Goal: Transaction & Acquisition: Purchase product/service

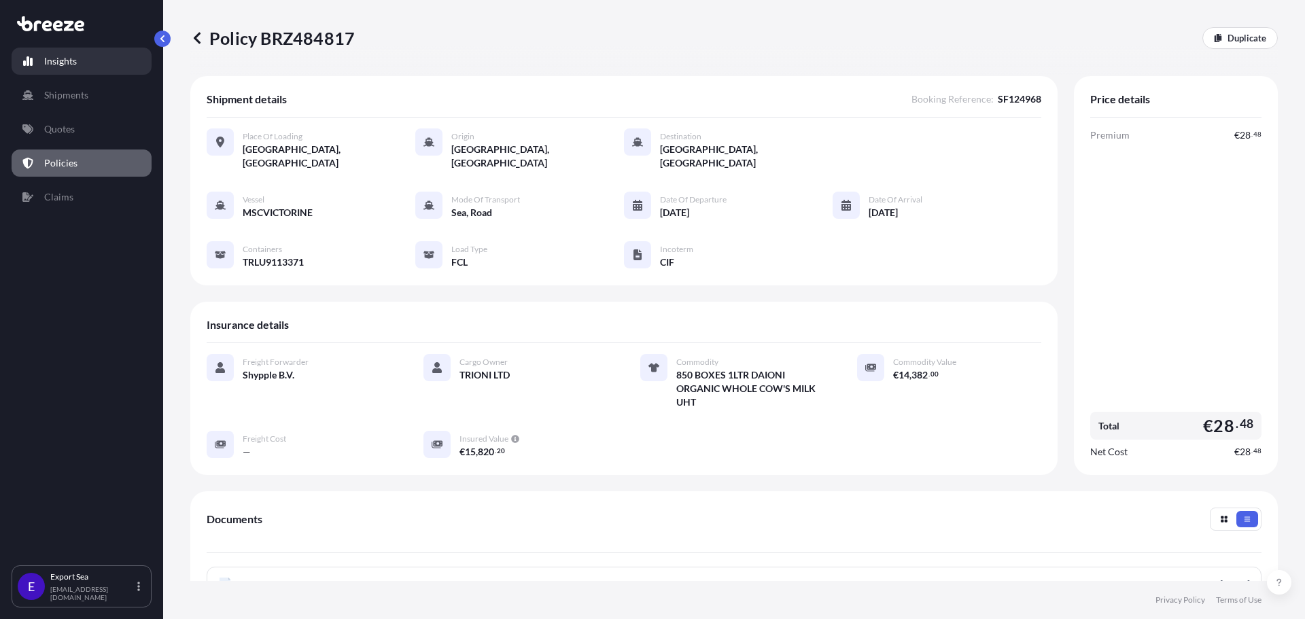
click at [94, 63] on link "Insights" at bounding box center [82, 61] width 140 height 27
select select "2025"
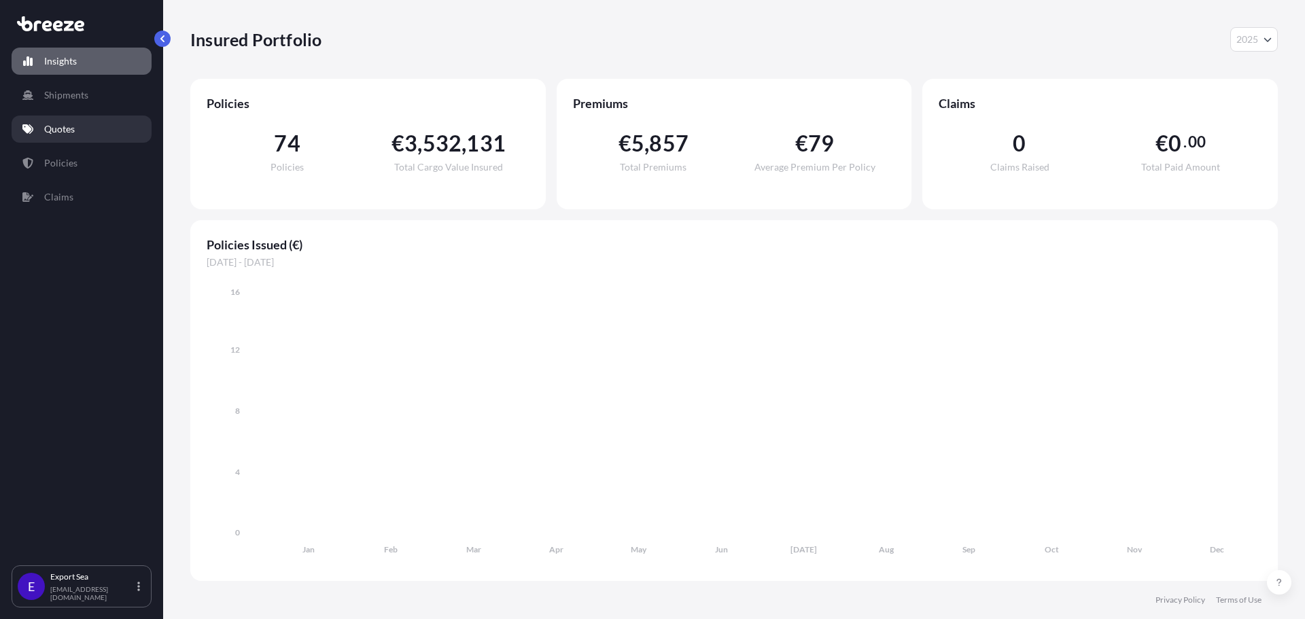
click at [56, 133] on p "Quotes" at bounding box center [59, 129] width 31 height 14
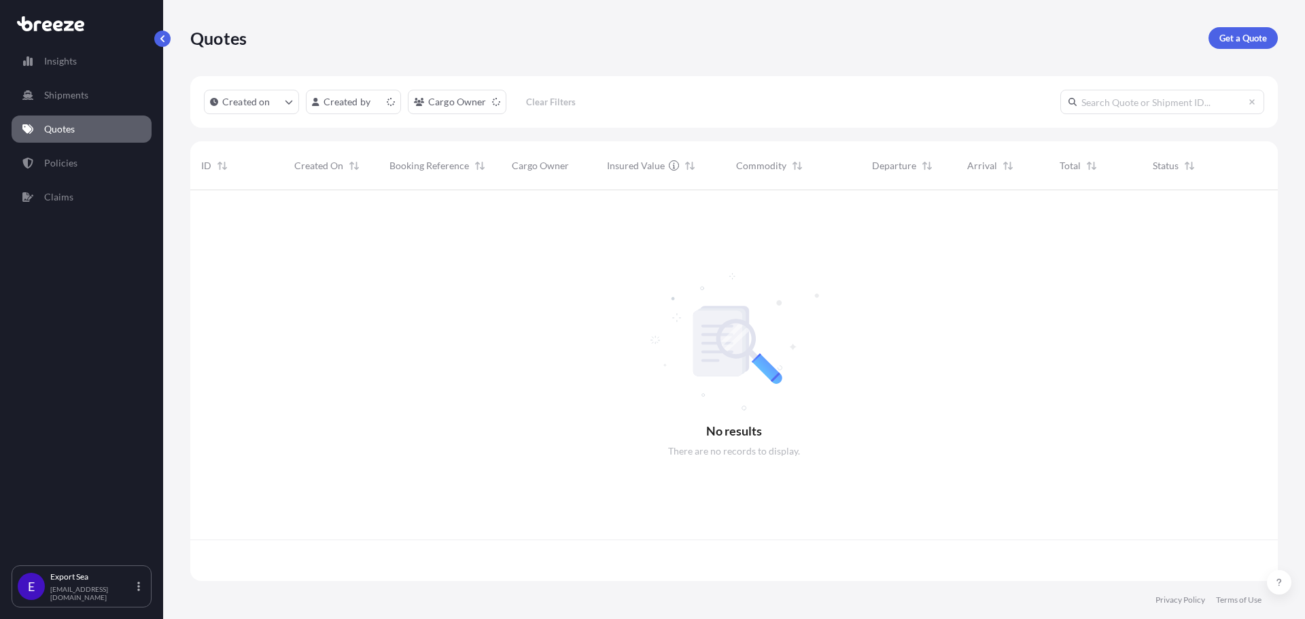
scroll to position [388, 1077]
click at [1261, 34] on p "Get a Quote" at bounding box center [1243, 38] width 48 height 14
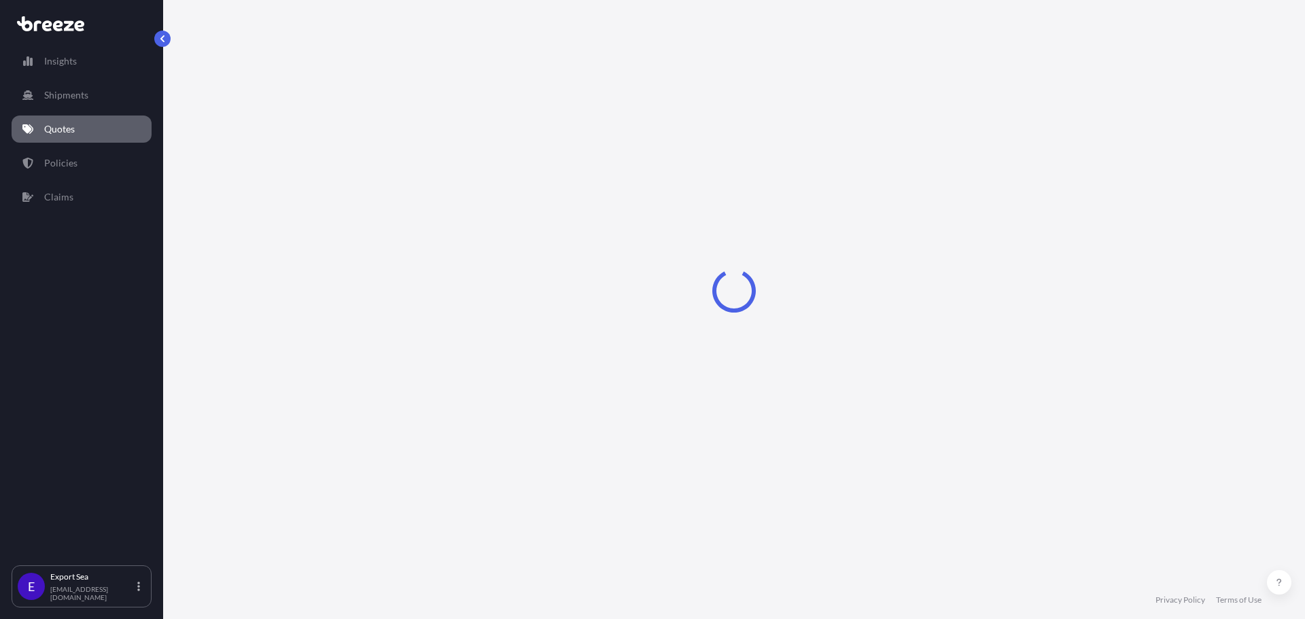
select select "Sea"
select select "1"
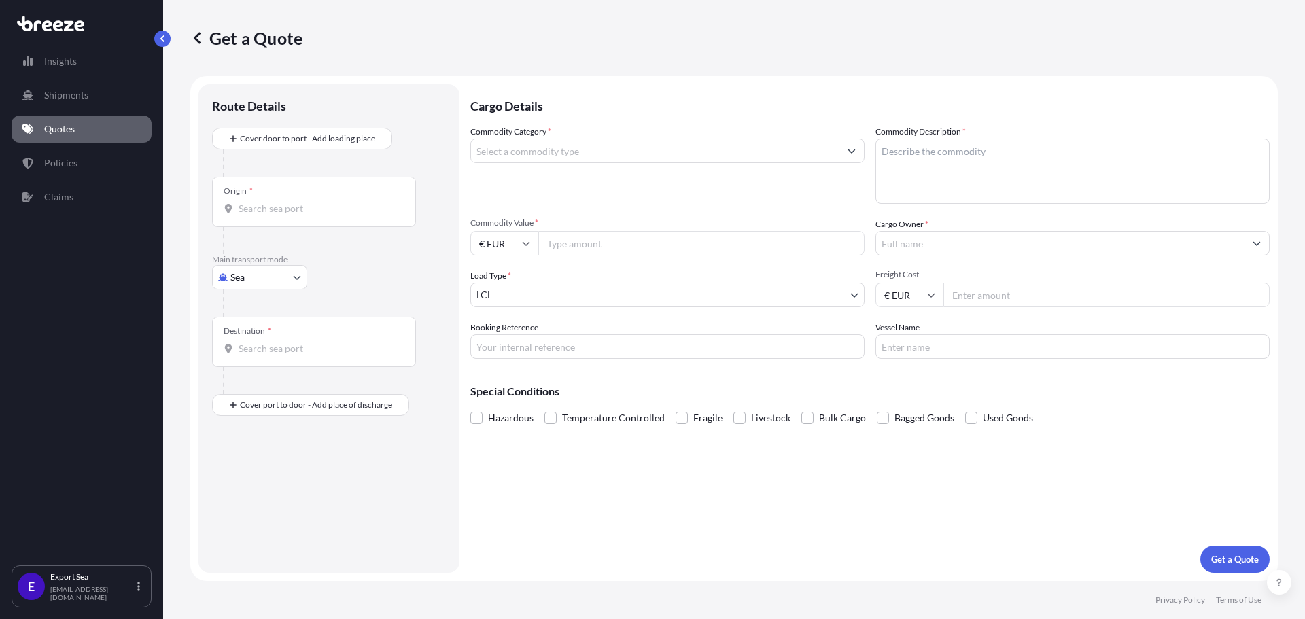
click at [290, 204] on input "Origin *" at bounding box center [318, 209] width 160 height 14
type input "NLRTM - [GEOGRAPHIC_DATA], [GEOGRAPHIC_DATA]"
click at [298, 365] on div "Destination *" at bounding box center [314, 347] width 204 height 50
click at [298, 361] on input "Destination *" at bounding box center [318, 354] width 160 height 14
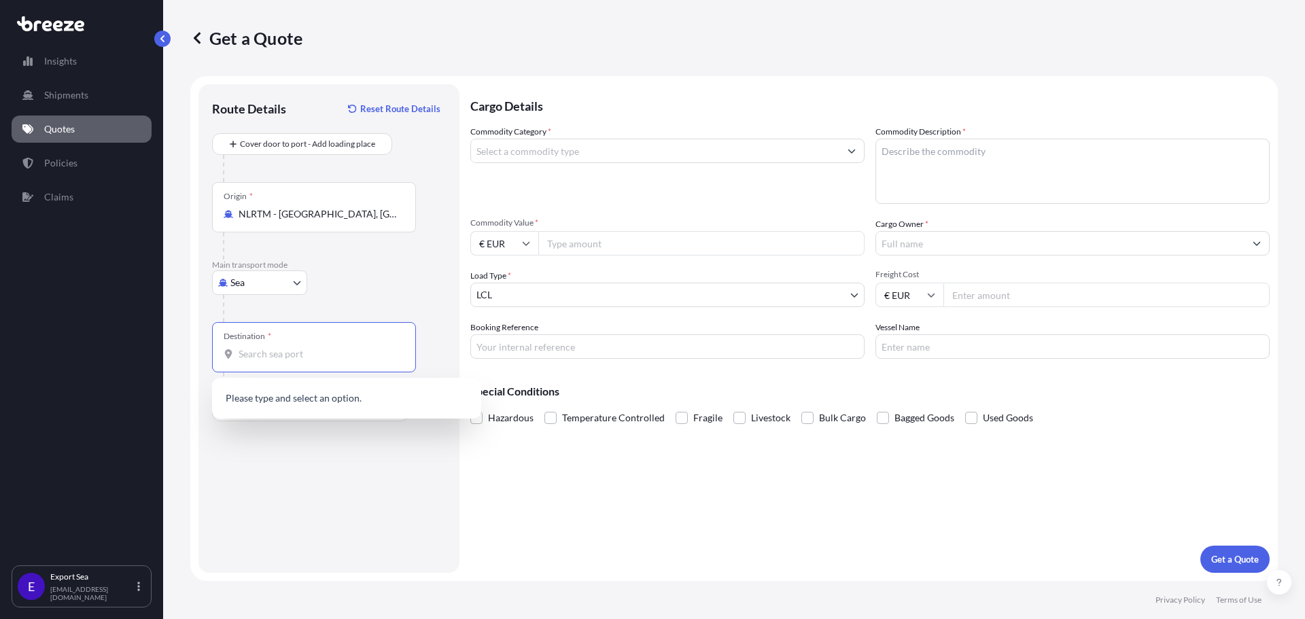
type input "a"
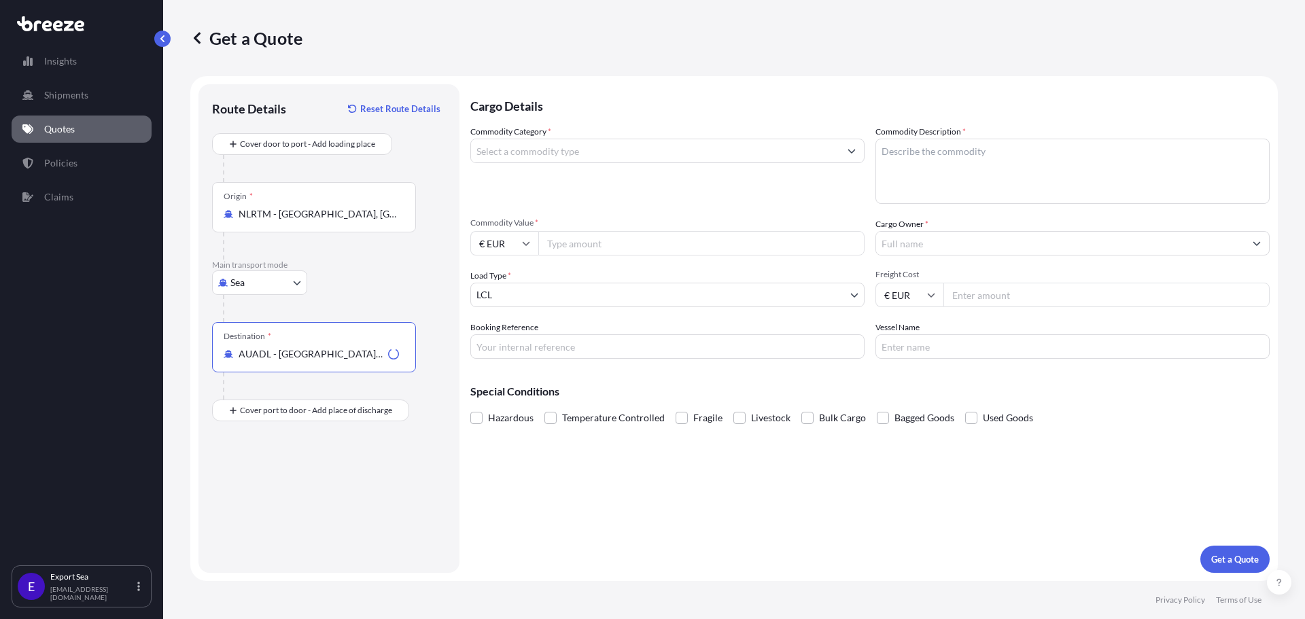
type input "AUADL - [GEOGRAPHIC_DATA], [GEOGRAPHIC_DATA]"
click at [291, 523] on div "Route Details Reset Route Details Cover door to port - Add loading place Place …" at bounding box center [329, 328] width 234 height 461
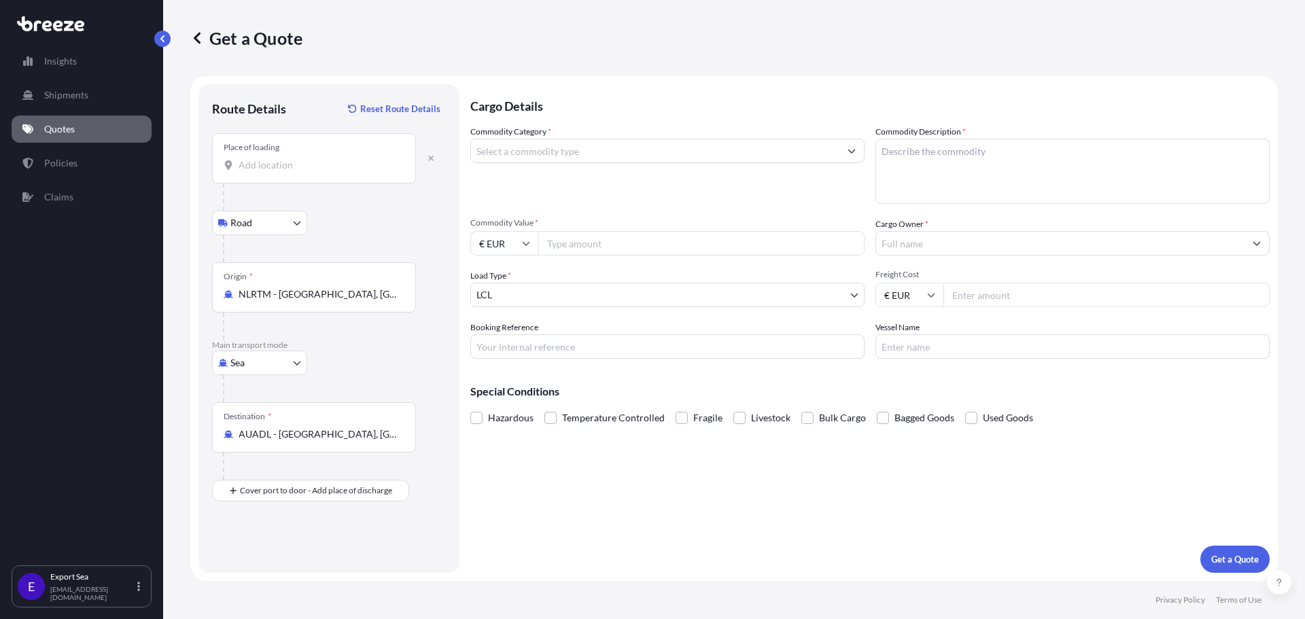
click at [328, 163] on input "Place of loading" at bounding box center [318, 165] width 160 height 14
click at [276, 163] on input "Place of loading" at bounding box center [318, 165] width 160 height 14
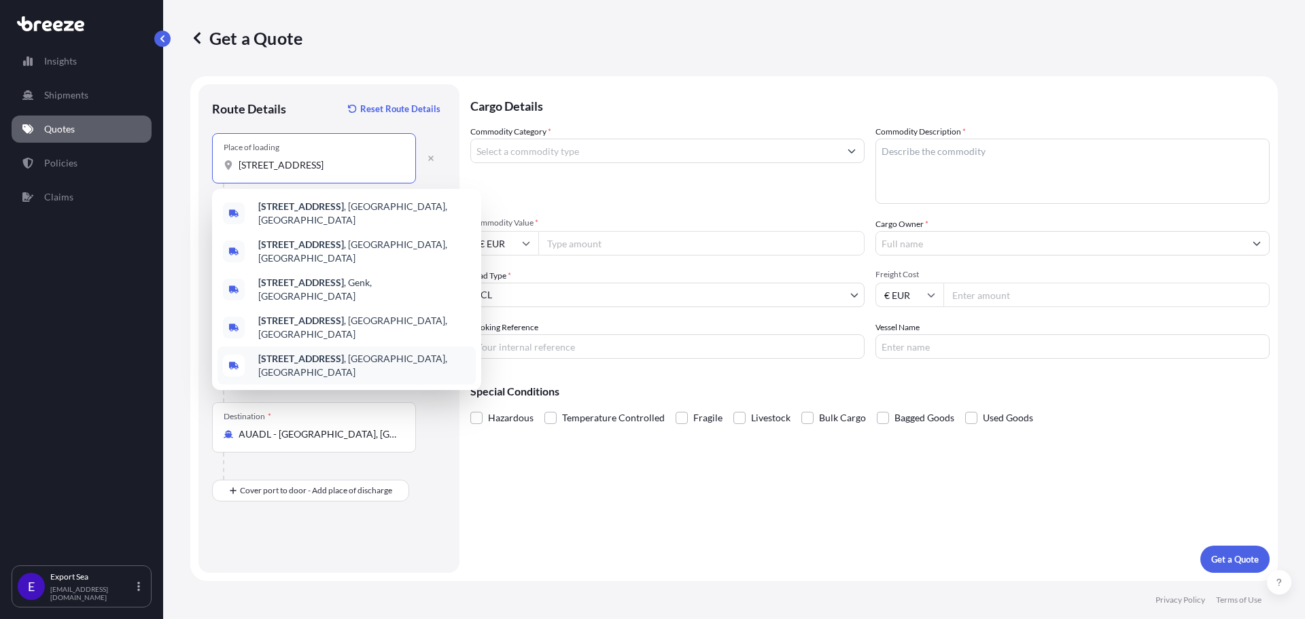
click at [317, 353] on b "[STREET_ADDRESS]" at bounding box center [301, 359] width 86 height 12
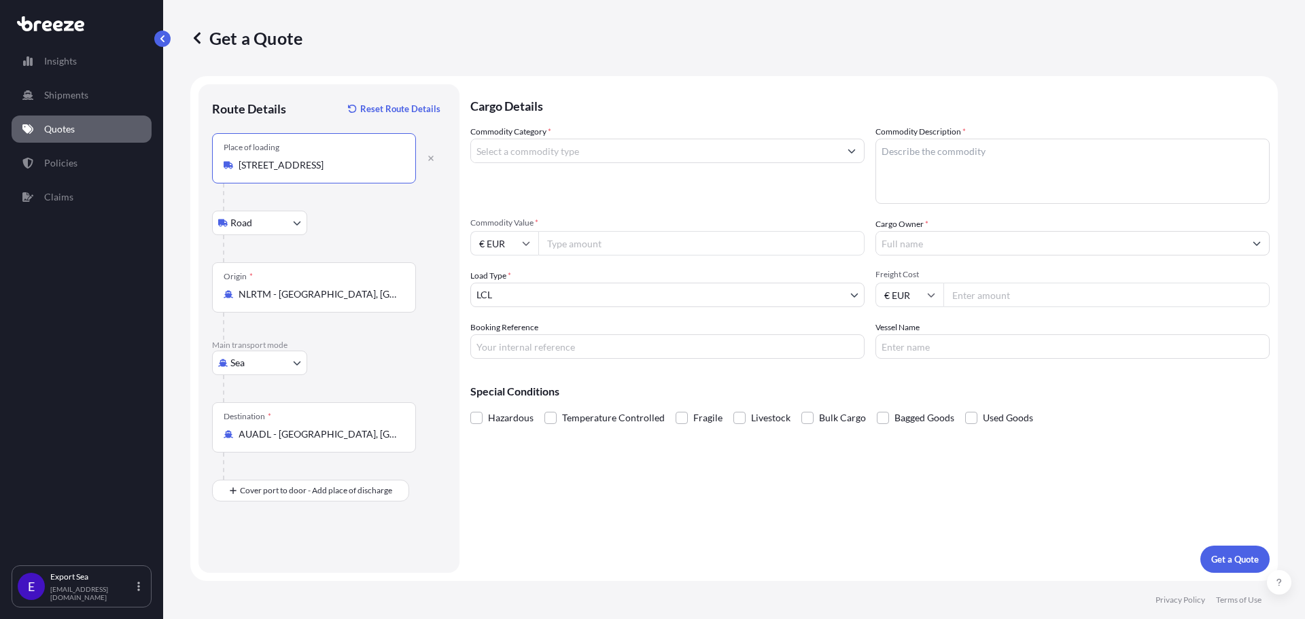
type input "[STREET_ADDRESS]"
click at [281, 558] on input "Place of Discharge" at bounding box center [318, 563] width 160 height 14
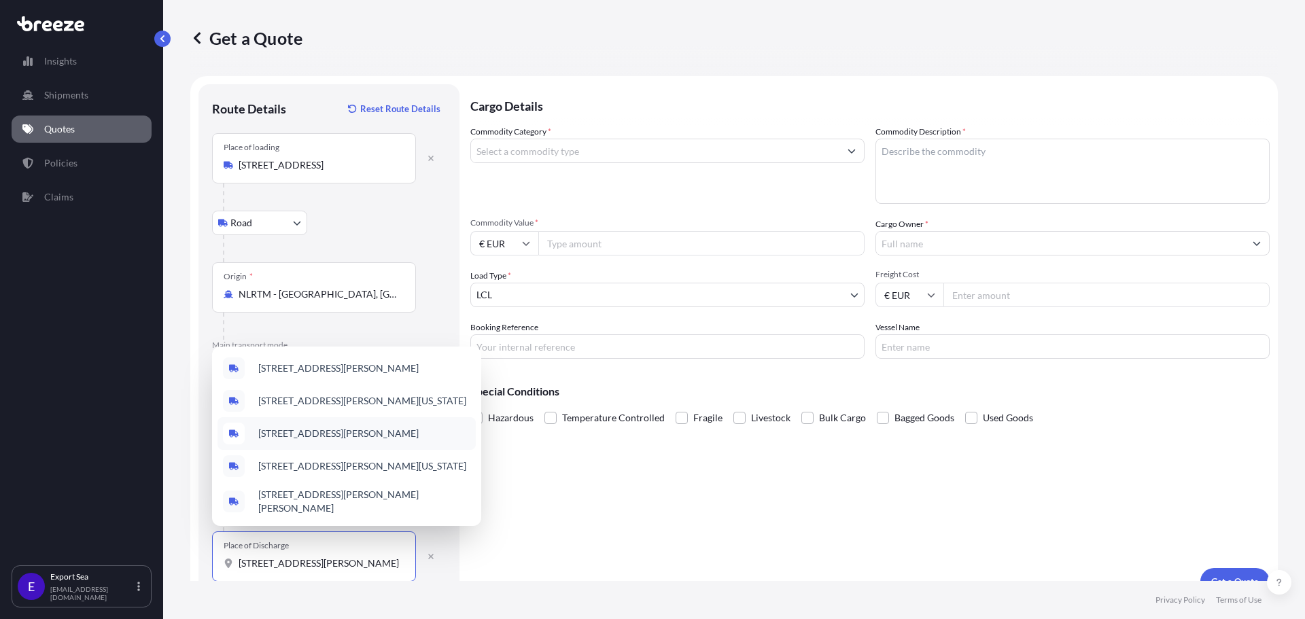
click at [429, 445] on div "[STREET_ADDRESS][PERSON_NAME]" at bounding box center [346, 433] width 258 height 33
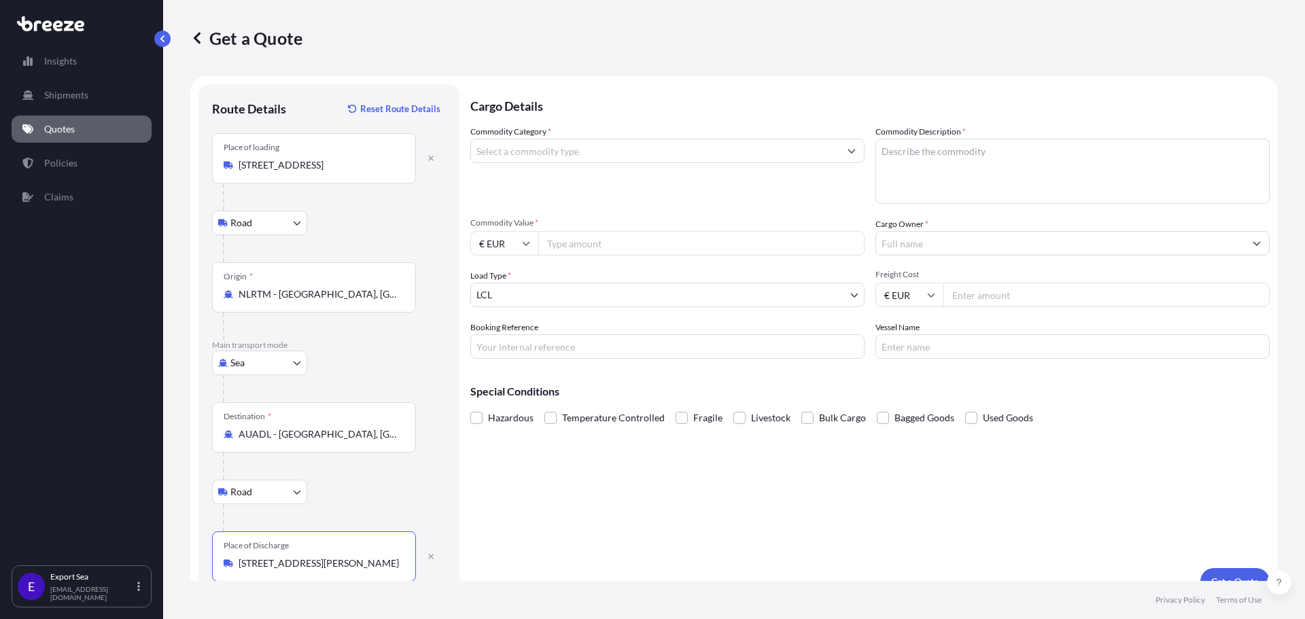
type input "[STREET_ADDRESS][PERSON_NAME]"
click at [552, 513] on div "Cargo Details Commodity Category * Commodity Description * Commodity Value * € …" at bounding box center [869, 339] width 799 height 511
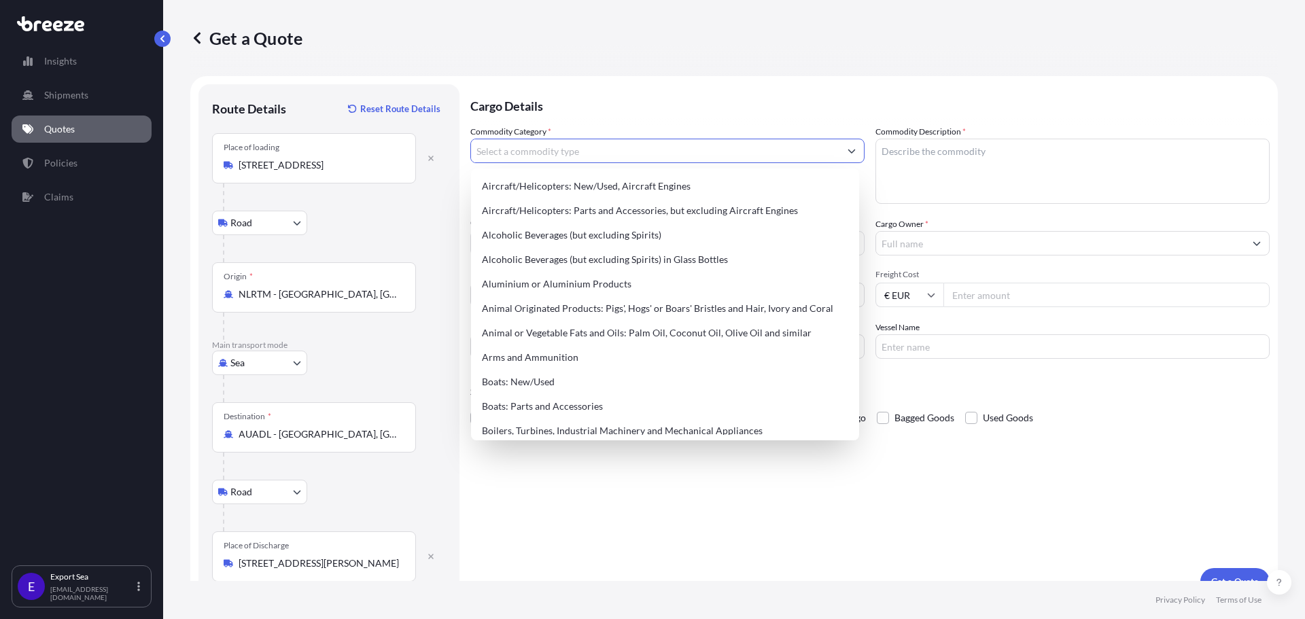
click at [559, 149] on input "Commodity Category *" at bounding box center [655, 151] width 368 height 24
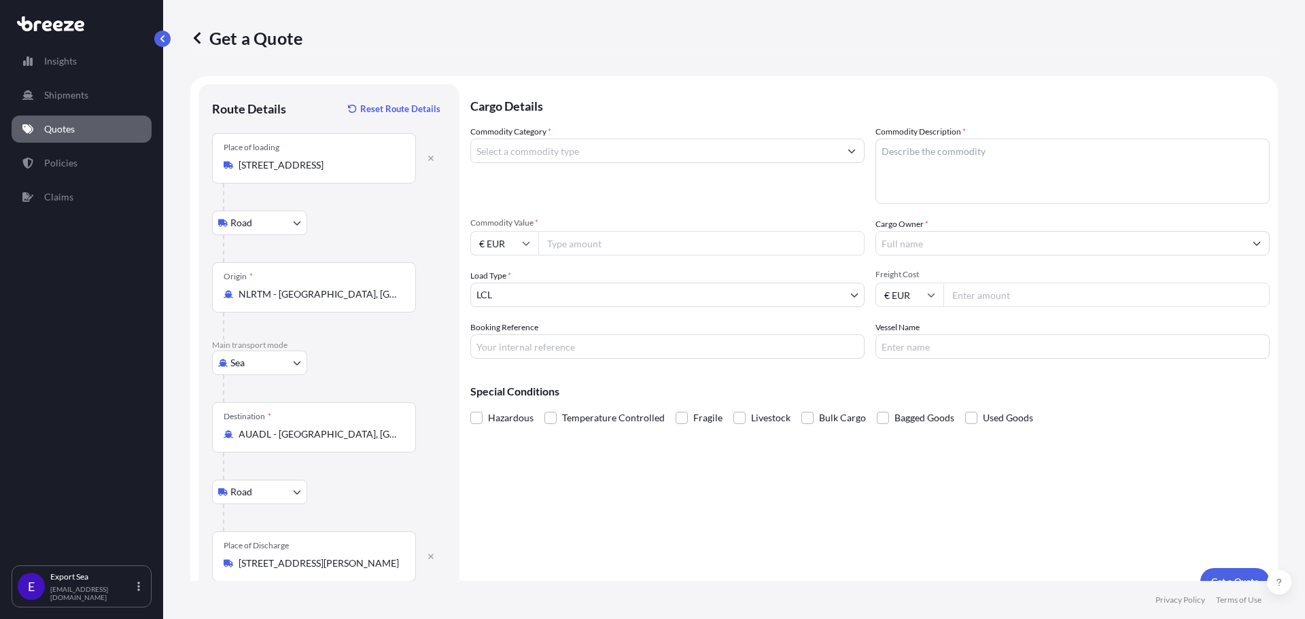
click at [561, 153] on input "Commodity Category *" at bounding box center [655, 151] width 368 height 24
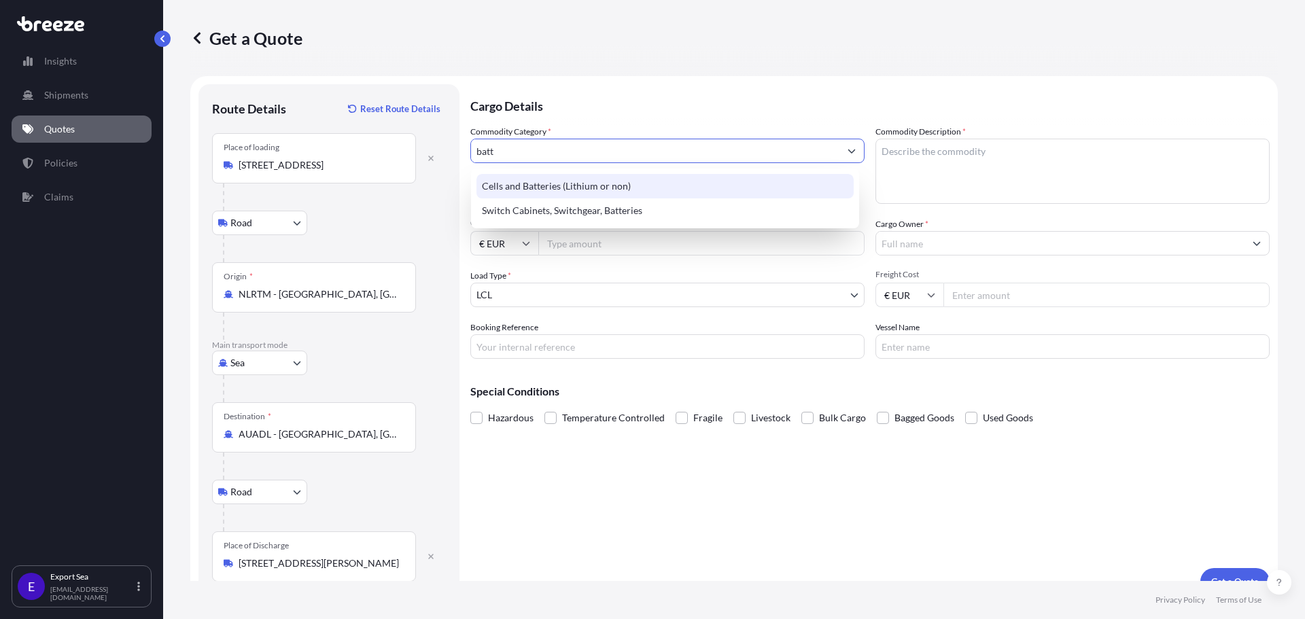
click at [589, 179] on div "Cells and Batteries (Lithium or non)" at bounding box center [664, 186] width 377 height 24
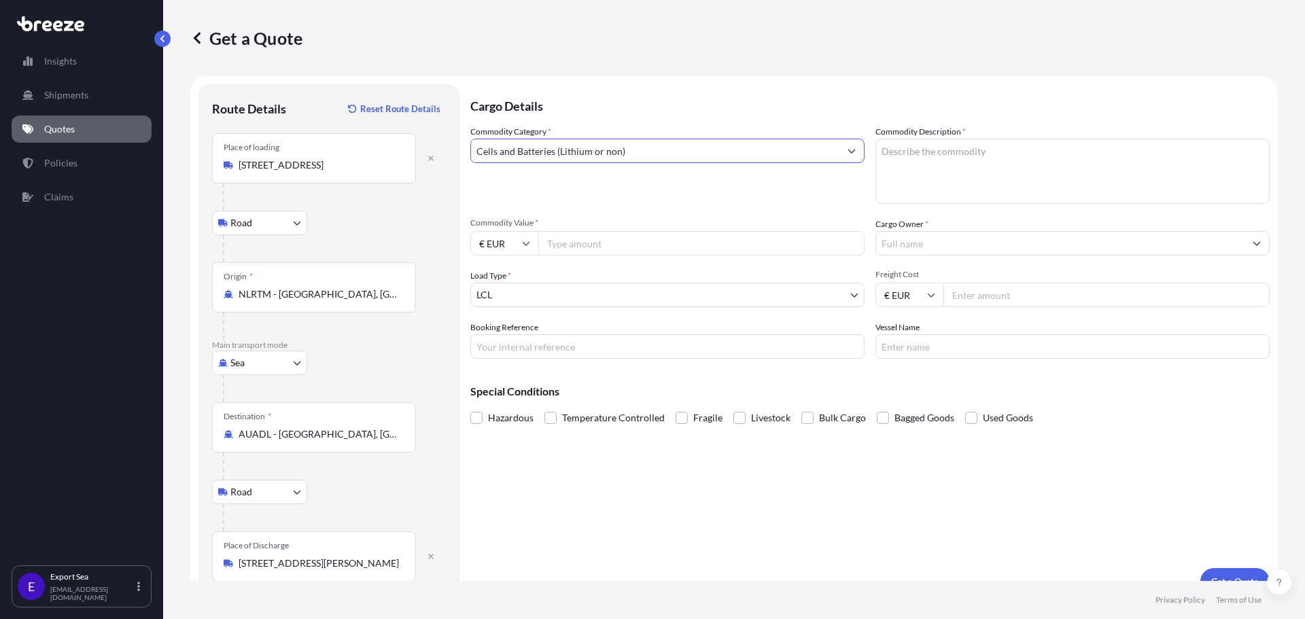
type input "Cells and Batteries (Lithium or non)"
click at [930, 160] on textarea "Commodity Description *" at bounding box center [1072, 171] width 394 height 65
drag, startPoint x: 1084, startPoint y: 169, endPoint x: 1076, endPoint y: 169, distance: 8.2
click at [1076, 169] on textarea "Commodity Description *" at bounding box center [1072, 171] width 394 height 65
paste textarea "Lithium Ion Batteries"
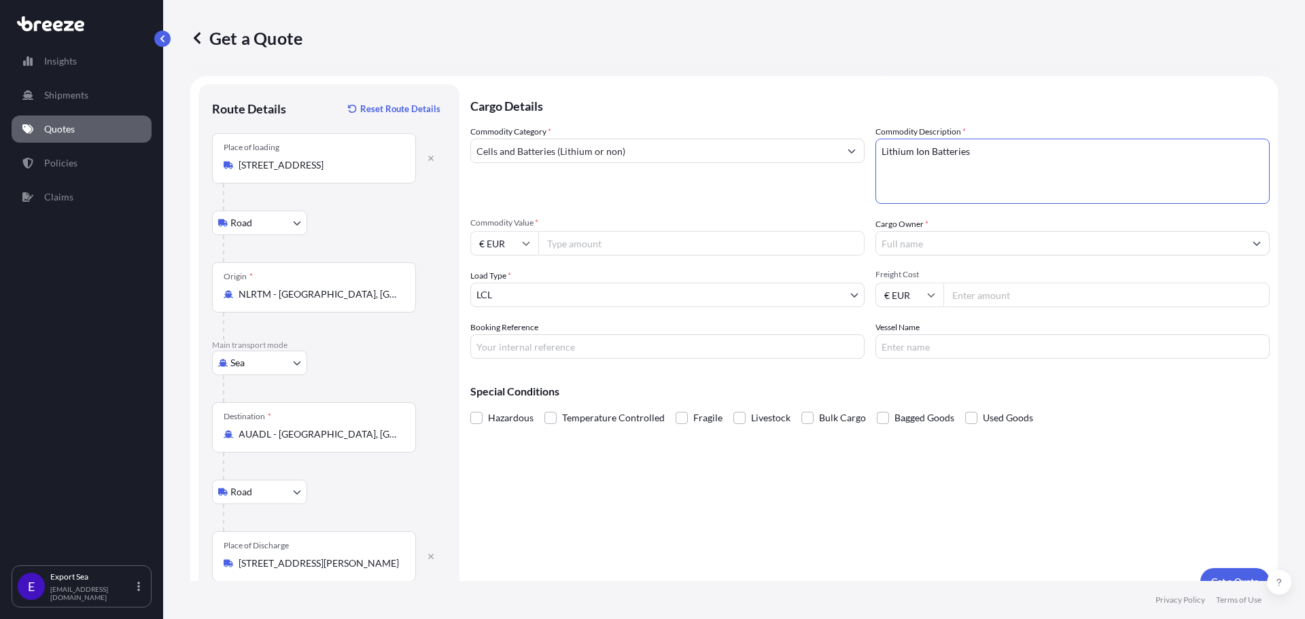
type textarea "Lithium Ion Batteries"
click at [651, 246] on input "Commodity Value *" at bounding box center [701, 243] width 326 height 24
click at [649, 253] on input "Commodity Value *" at bounding box center [701, 243] width 326 height 24
type input "67670"
click at [654, 281] on div "Load Type * LCL" at bounding box center [667, 288] width 394 height 38
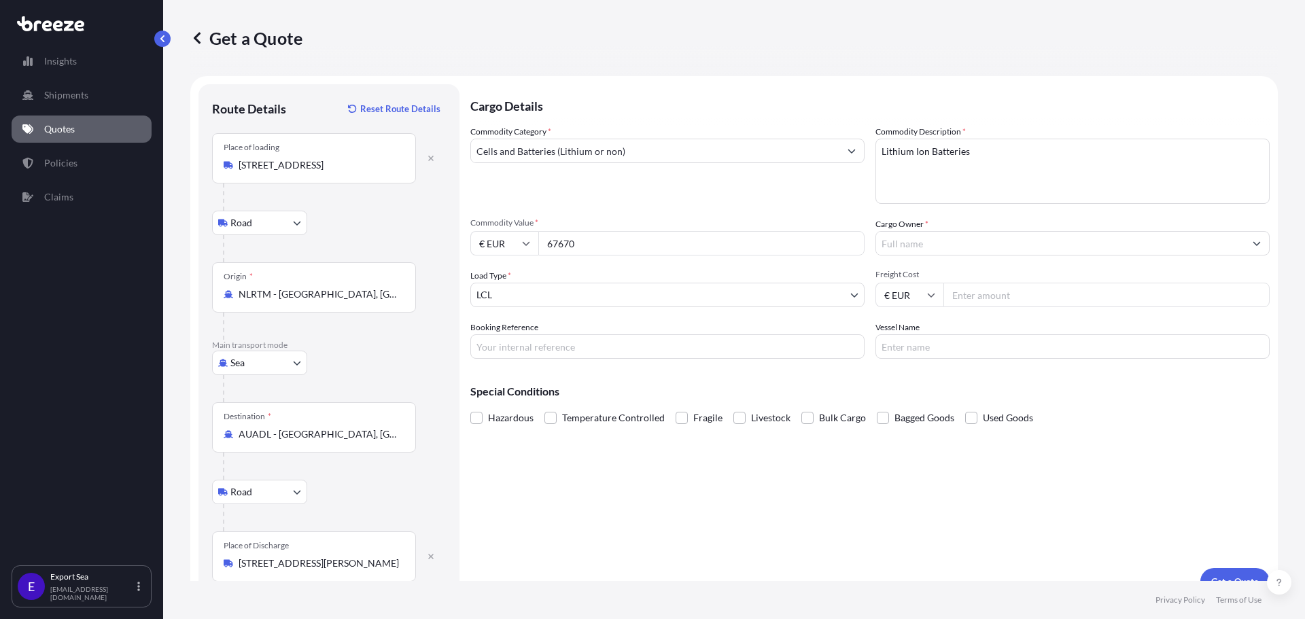
click at [922, 249] on input "Cargo Owner *" at bounding box center [1060, 243] width 368 height 24
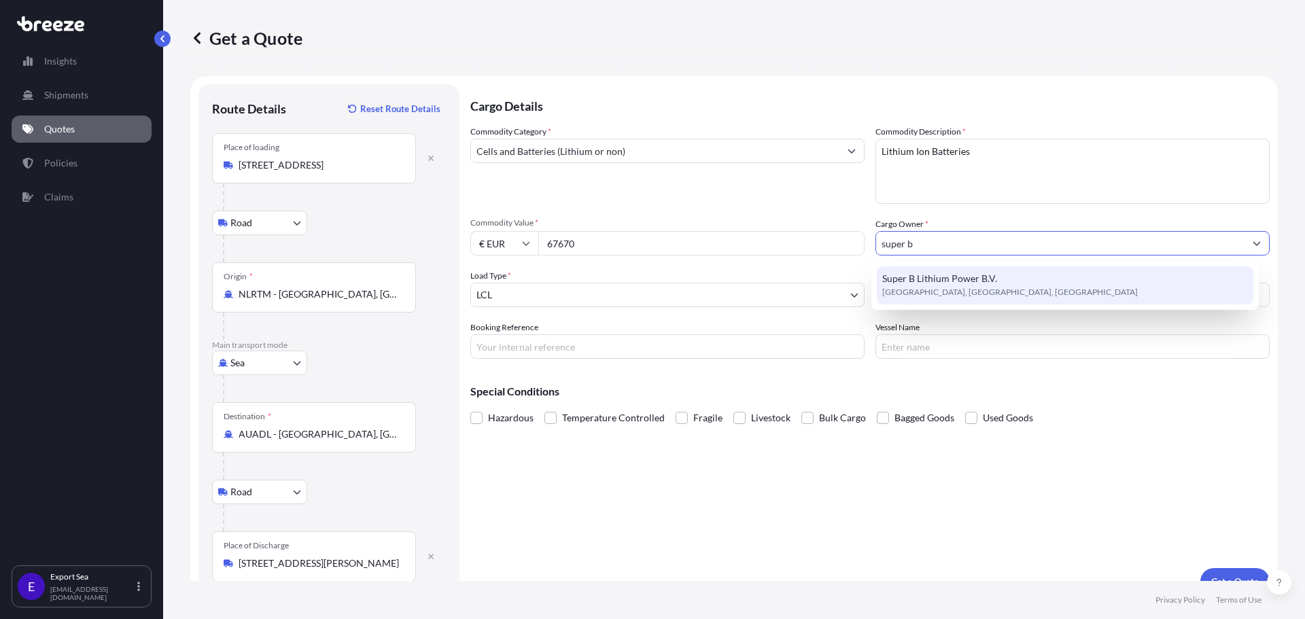
click at [988, 288] on span "[GEOGRAPHIC_DATA], [GEOGRAPHIC_DATA], [GEOGRAPHIC_DATA]" at bounding box center [1009, 292] width 255 height 14
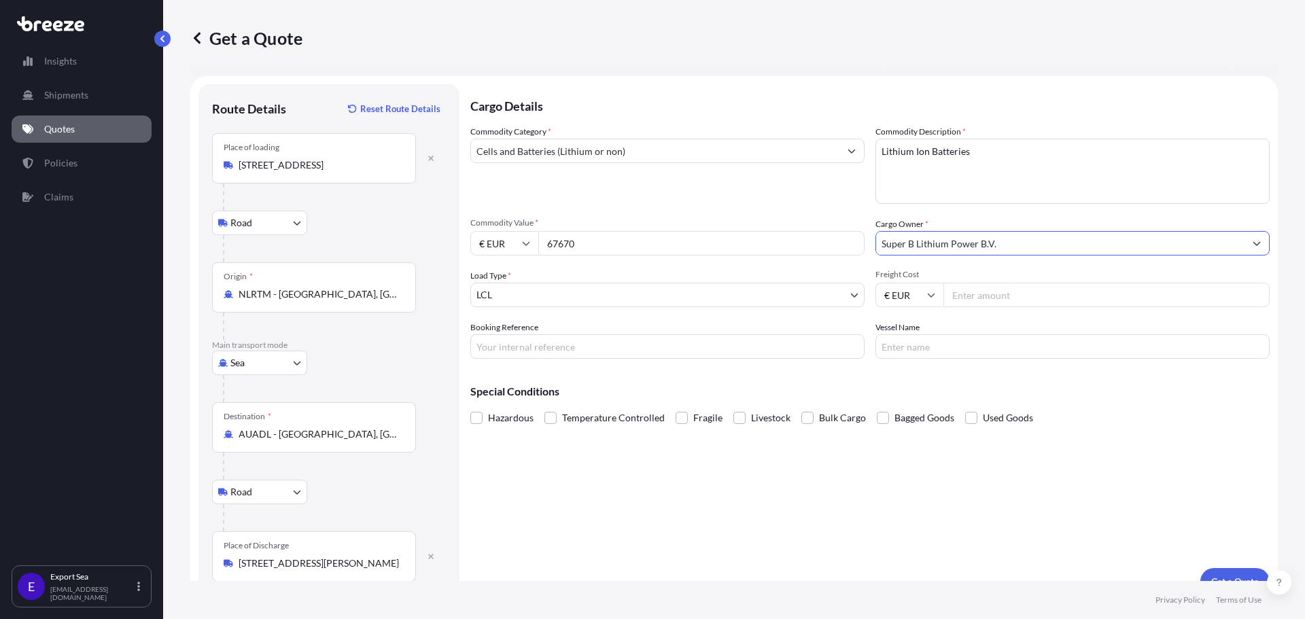
type input "Super B Lithium Power B.V."
click at [1002, 300] on input "Freight Cost" at bounding box center [1106, 295] width 326 height 24
click at [966, 294] on input "Freight Cost" at bounding box center [1106, 295] width 326 height 24
paste input "306.95"
type input "306.95"
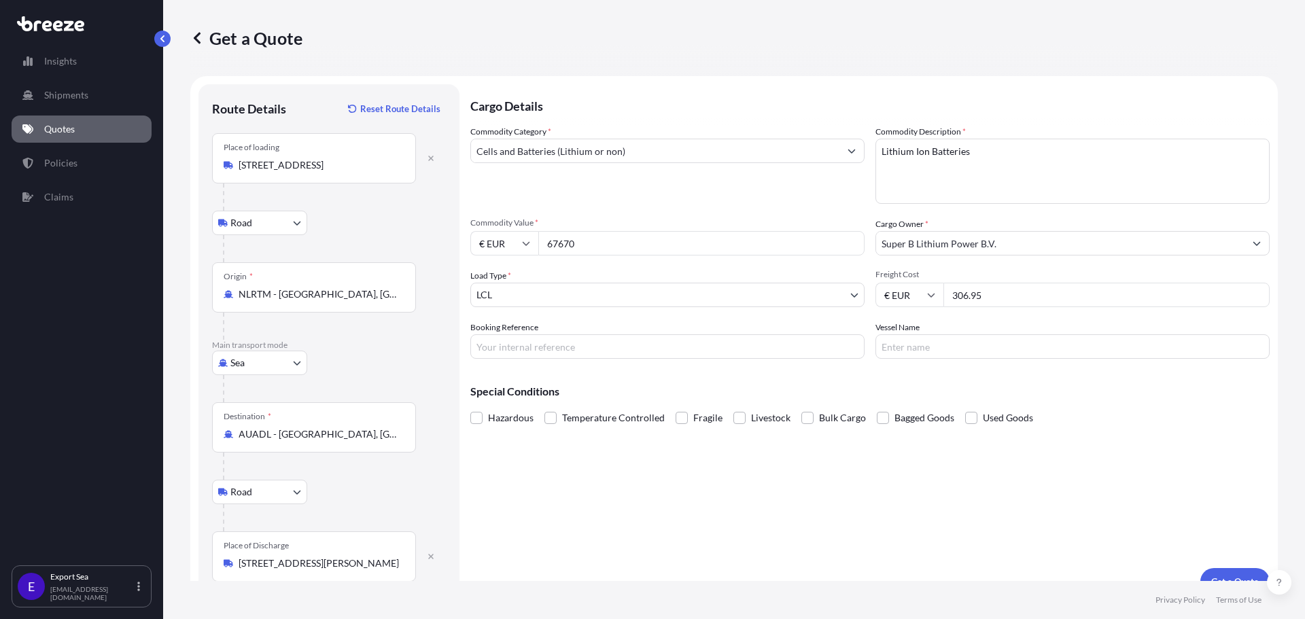
click at [747, 338] on input "Booking Reference" at bounding box center [667, 346] width 394 height 24
click at [657, 345] on input "Booking Reference" at bounding box center [667, 346] width 394 height 24
paste input "SF143401"
type input "SF143401"
click at [925, 367] on div "Cargo Details Commodity Category * Cells and Batteries (Lithium or non) Commodi…" at bounding box center [869, 339] width 799 height 511
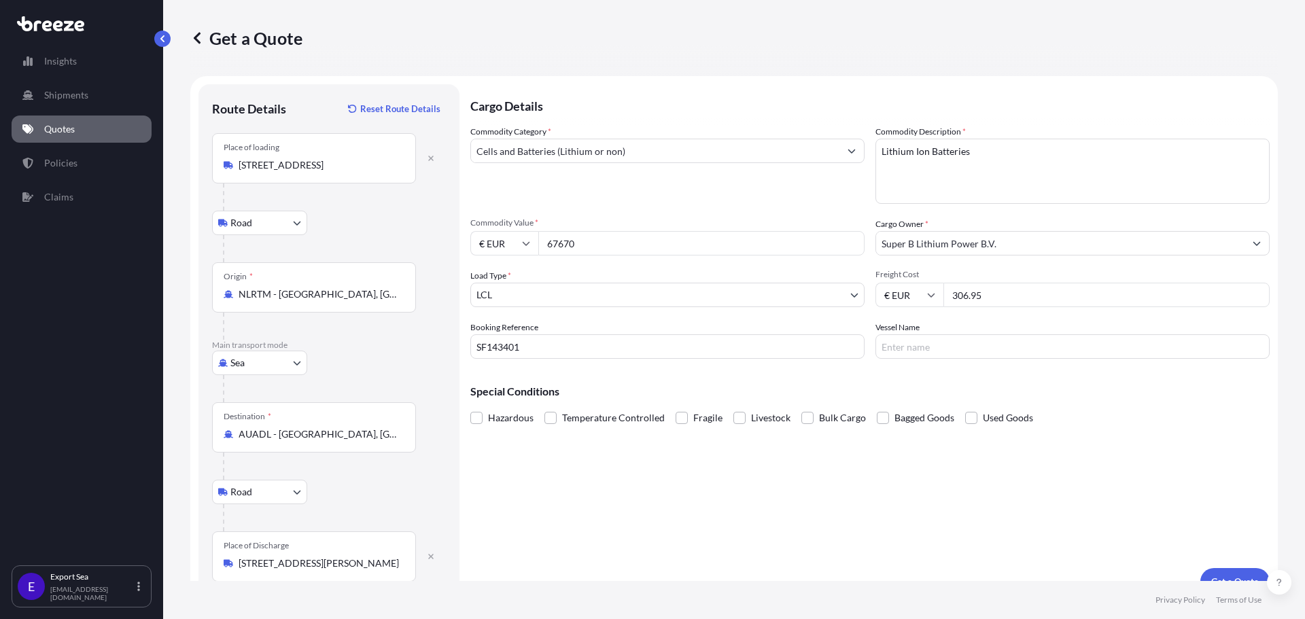
click at [935, 345] on input "Vessel Name" at bounding box center [1072, 346] width 394 height 24
click at [974, 346] on input "Vessel Name" at bounding box center [1072, 346] width 394 height 24
type input "one triumph"
click at [1020, 483] on div "Cargo Details Commodity Category * Cells and Batteries (Lithium or non) Commodi…" at bounding box center [869, 339] width 799 height 511
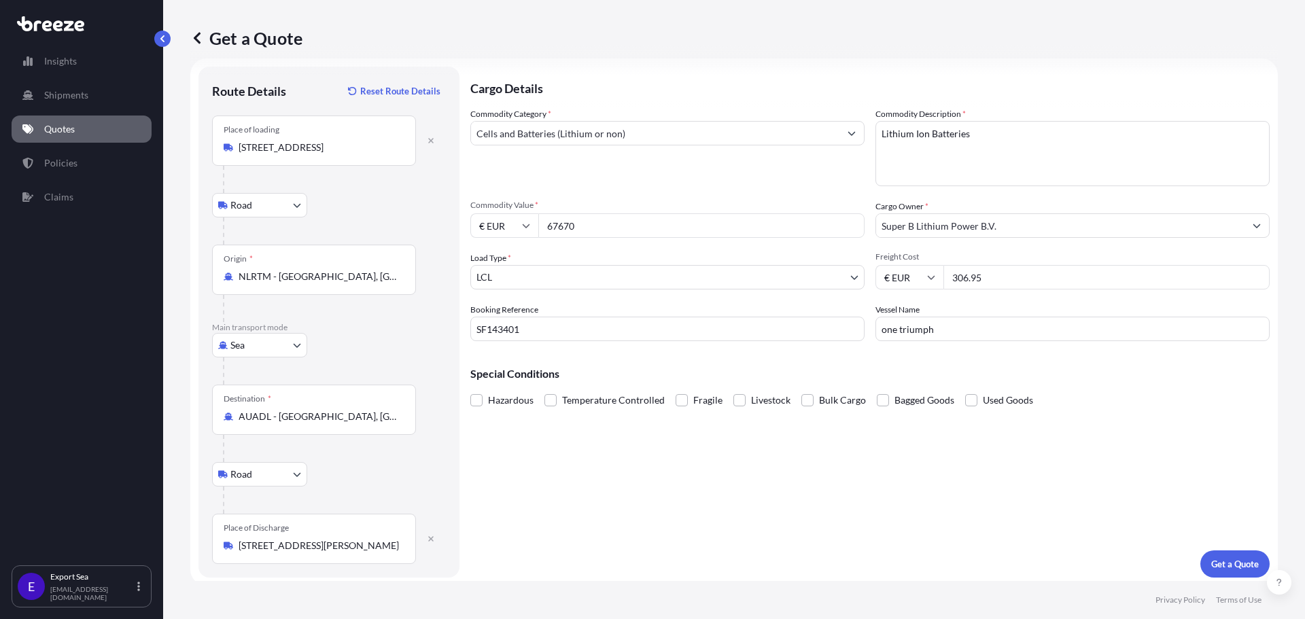
scroll to position [22, 0]
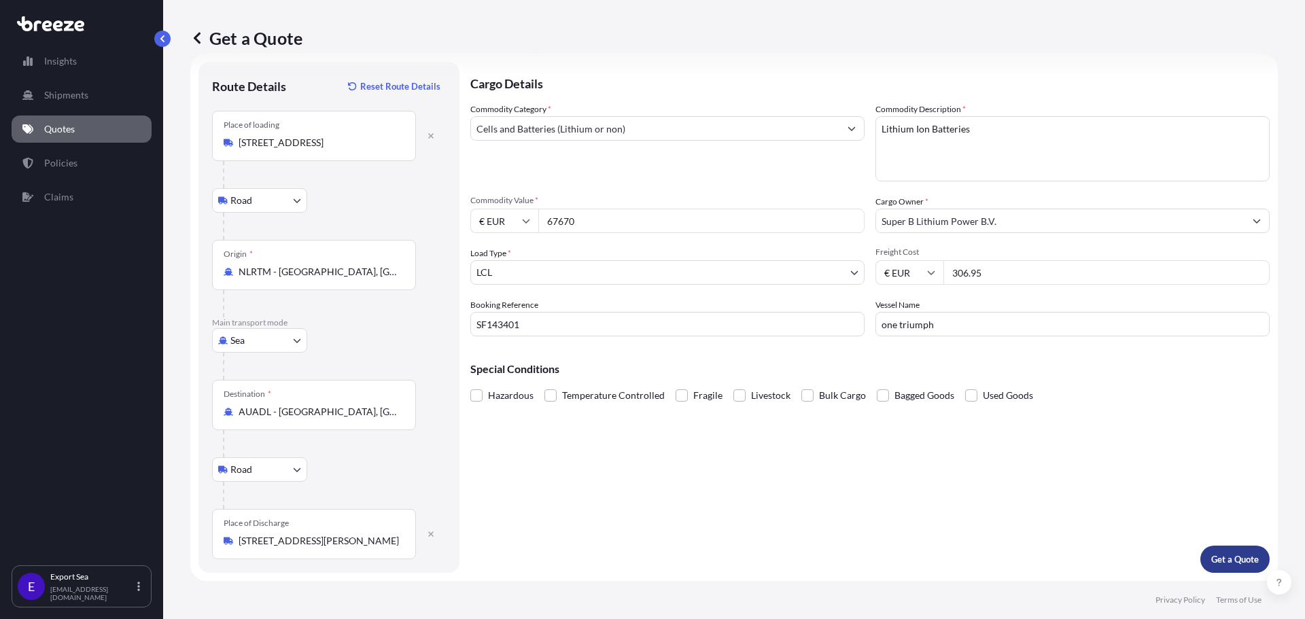
click at [1211, 554] on p "Get a Quote" at bounding box center [1235, 559] width 48 height 14
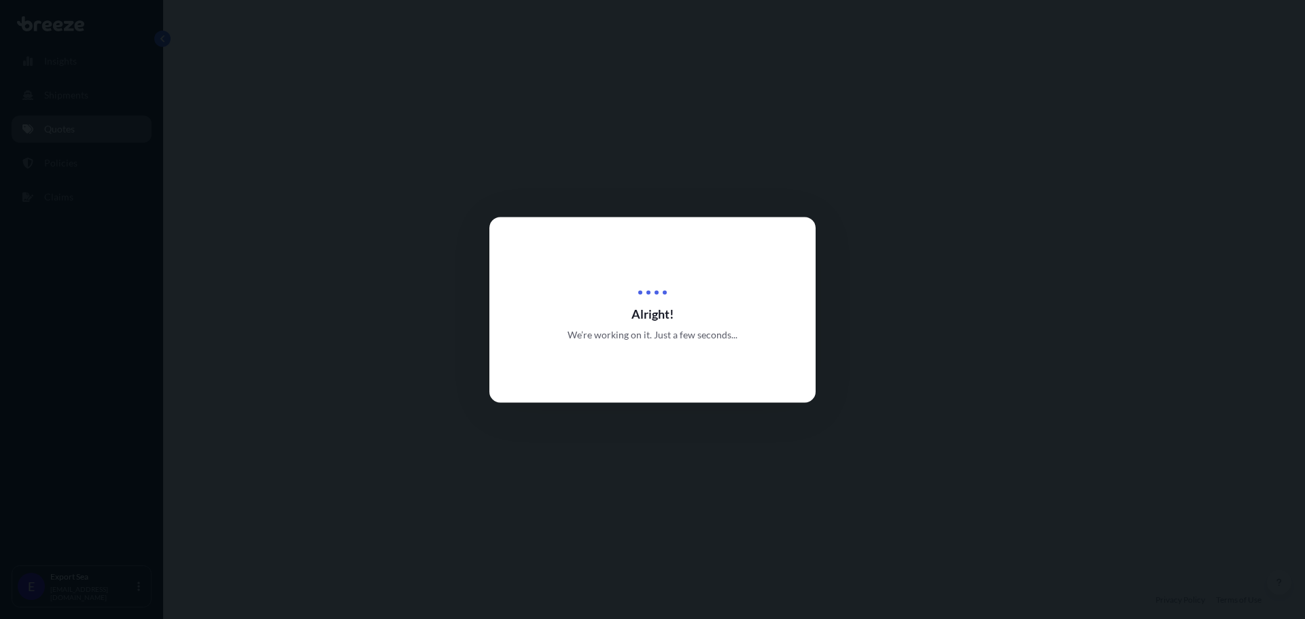
select select "Road"
select select "Sea"
select select "Road"
select select "1"
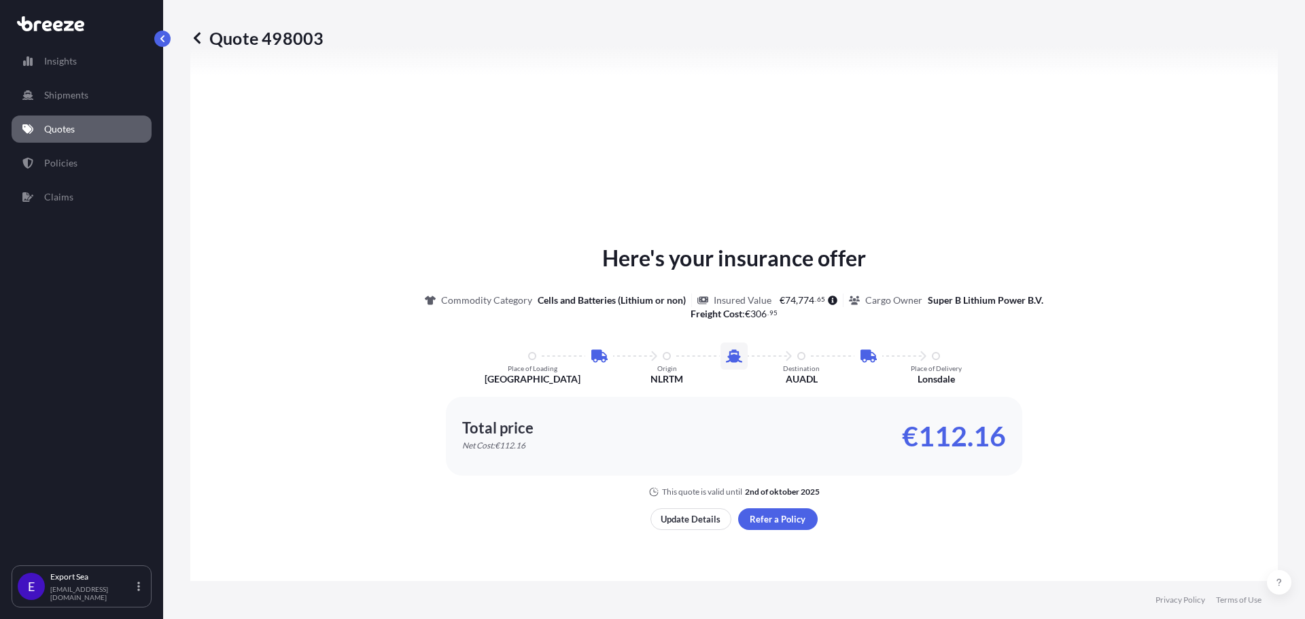
scroll to position [679, 0]
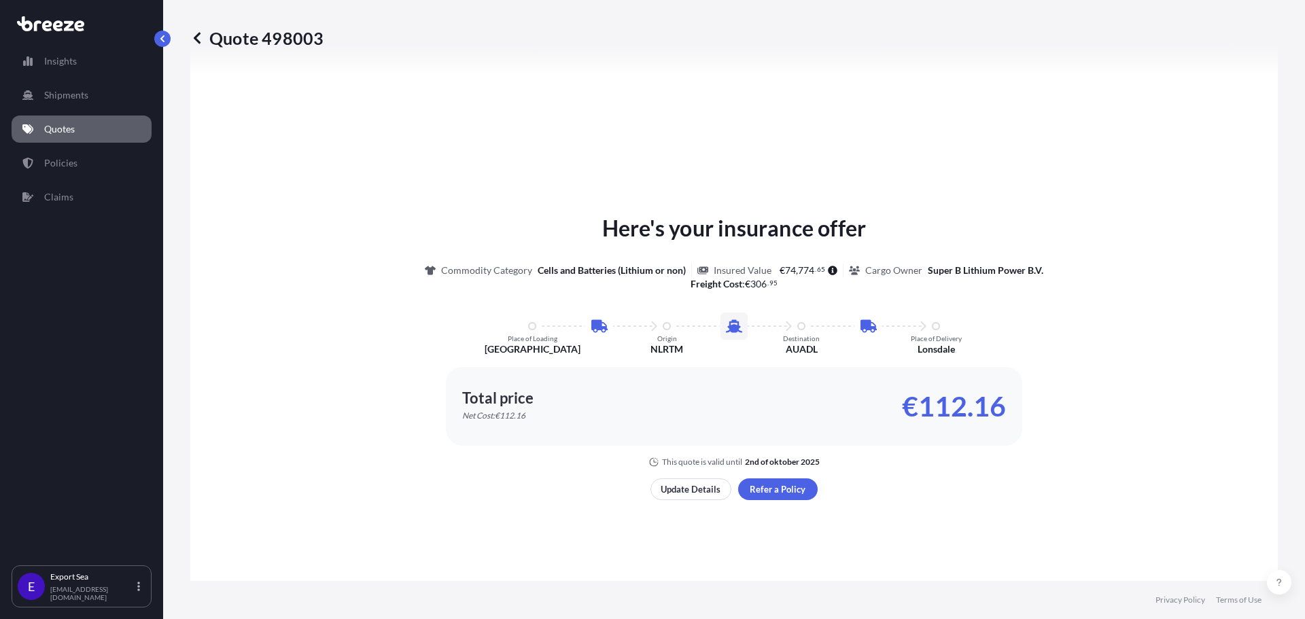
click at [199, 35] on icon at bounding box center [197, 38] width 14 height 14
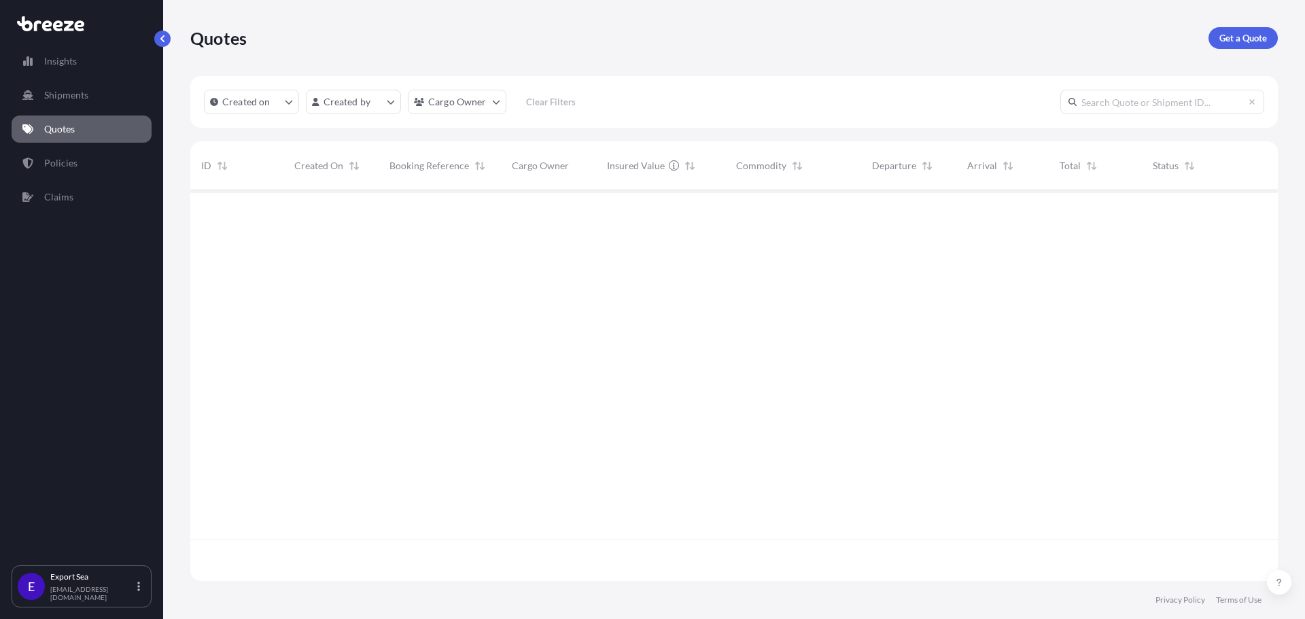
scroll to position [388, 1077]
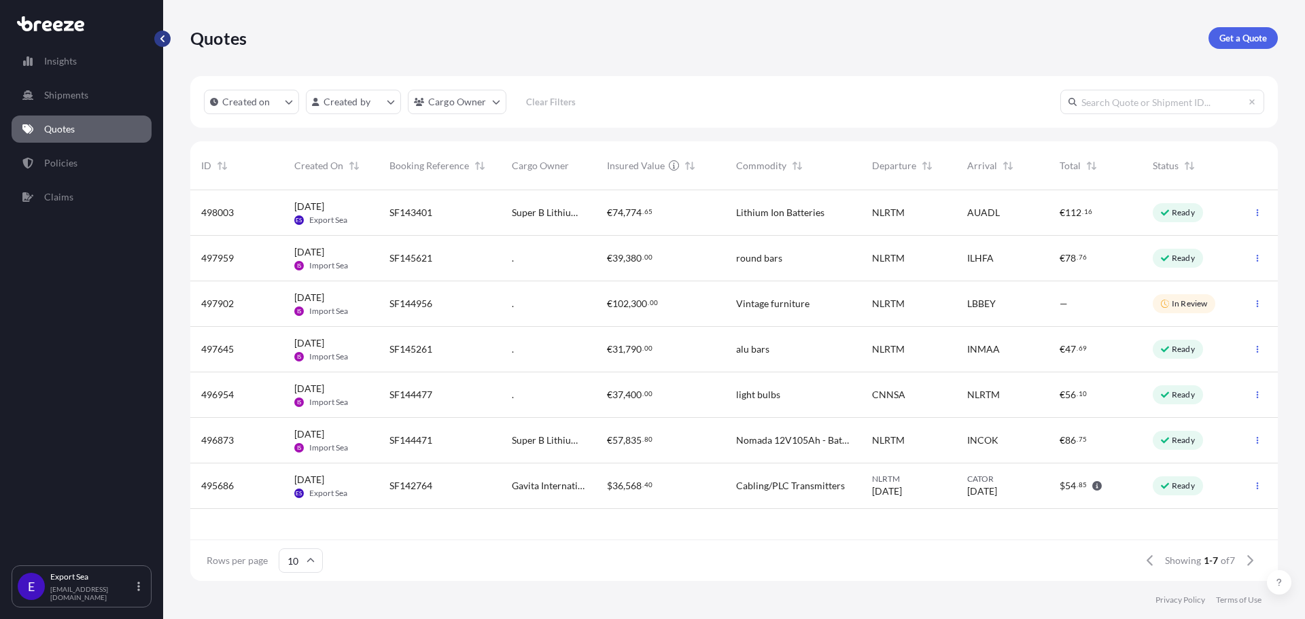
click at [157, 37] on button "button" at bounding box center [162, 39] width 16 height 16
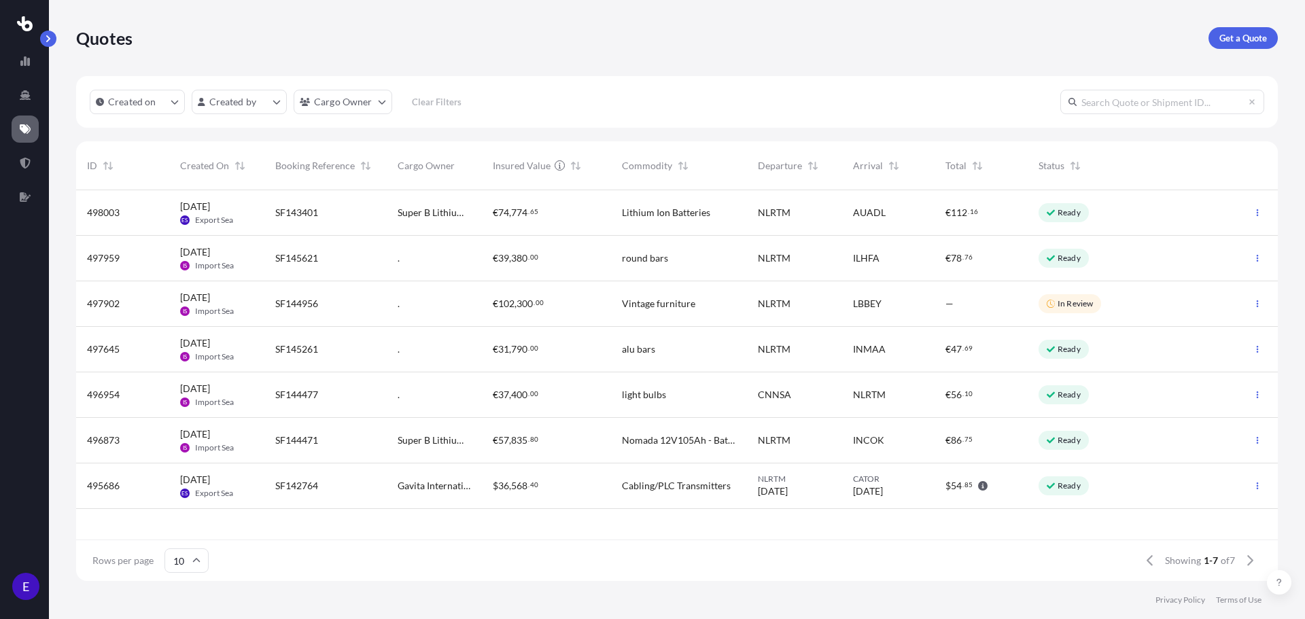
scroll to position [388, 1191]
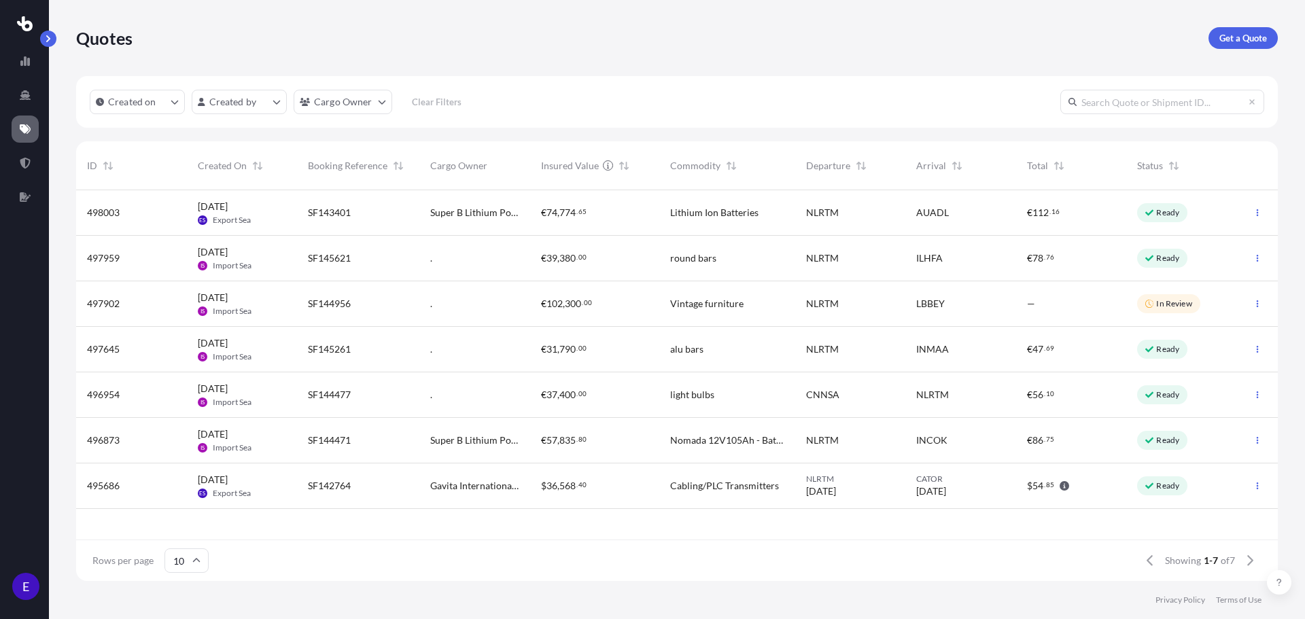
select select "Road"
select select "Sea"
select select "Road"
select select "1"
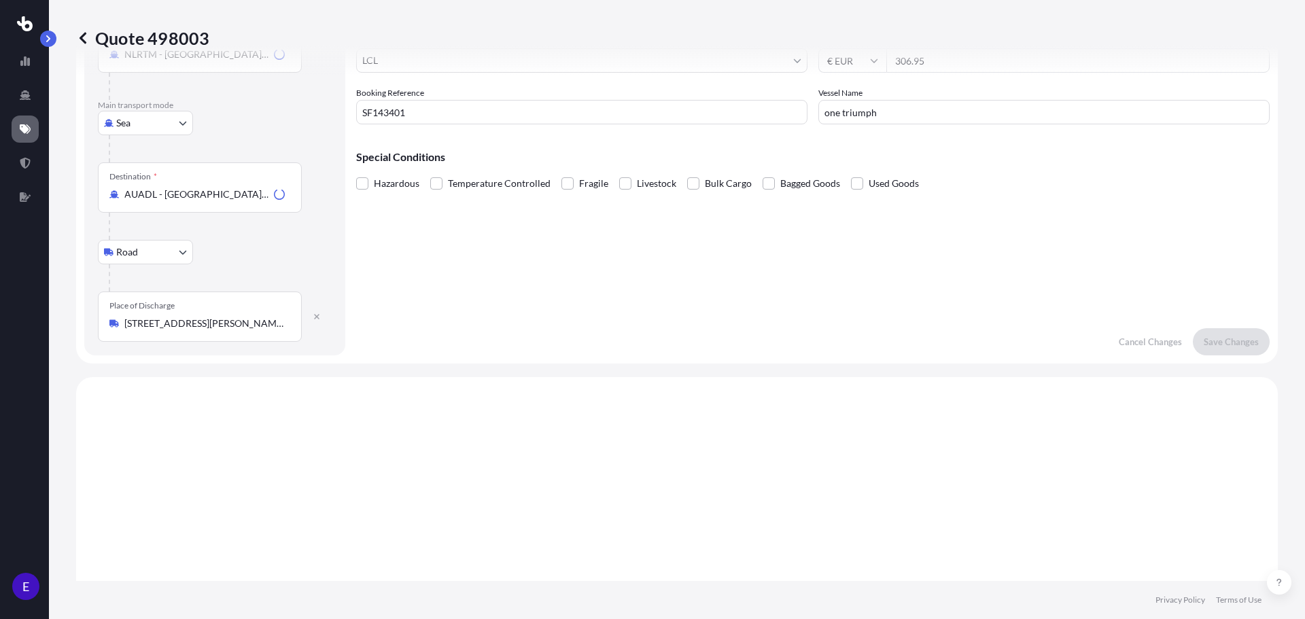
scroll to position [544, 0]
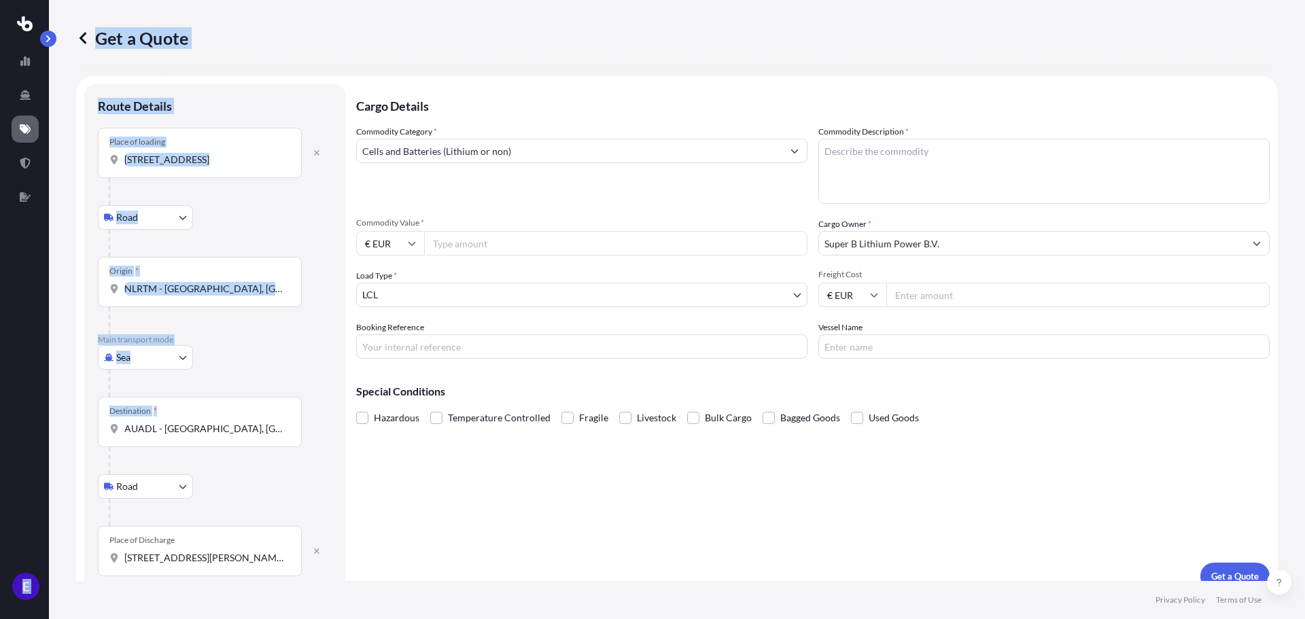
drag, startPoint x: 185, startPoint y: 429, endPoint x: 0, endPoint y: 429, distance: 185.5
click at [0, 429] on div "E Get a Quote Route Details Place of loading [STREET_ADDRESS][GEOGRAPHIC_DATA] …" at bounding box center [652, 309] width 1305 height 619
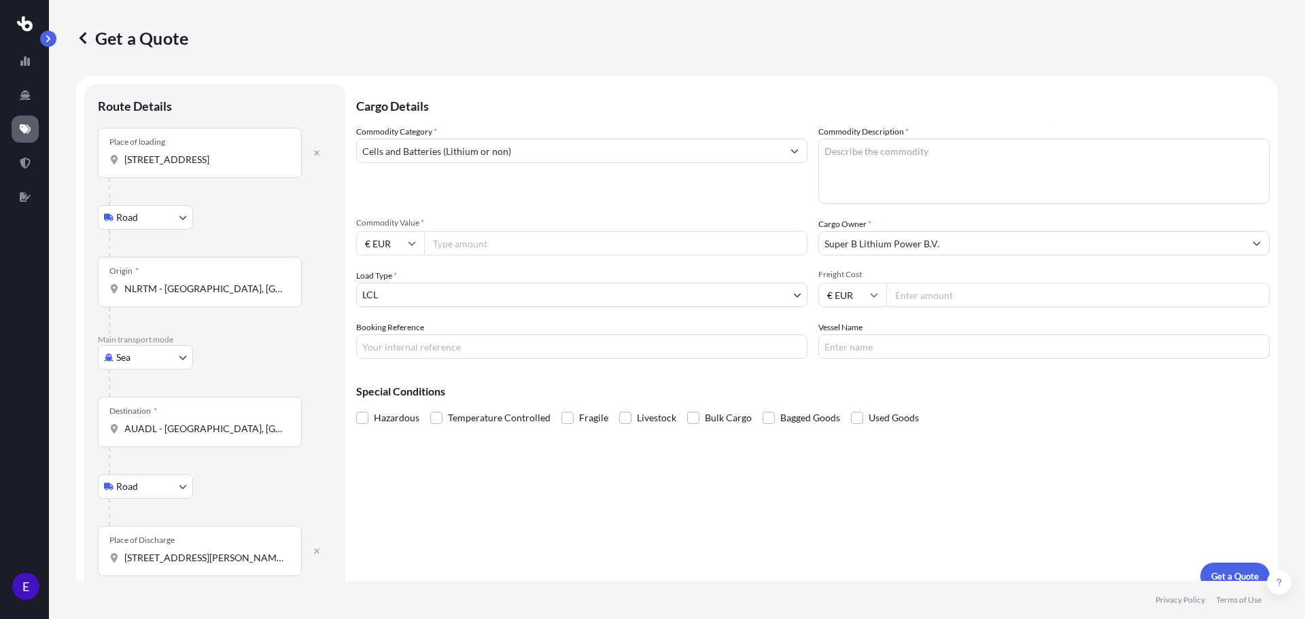
click at [253, 584] on footer "Privacy Policy Terms of Use" at bounding box center [677, 600] width 1256 height 38
click at [313, 554] on icon "button" at bounding box center [317, 551] width 8 height 8
click at [319, 147] on button "button" at bounding box center [317, 153] width 30 height 22
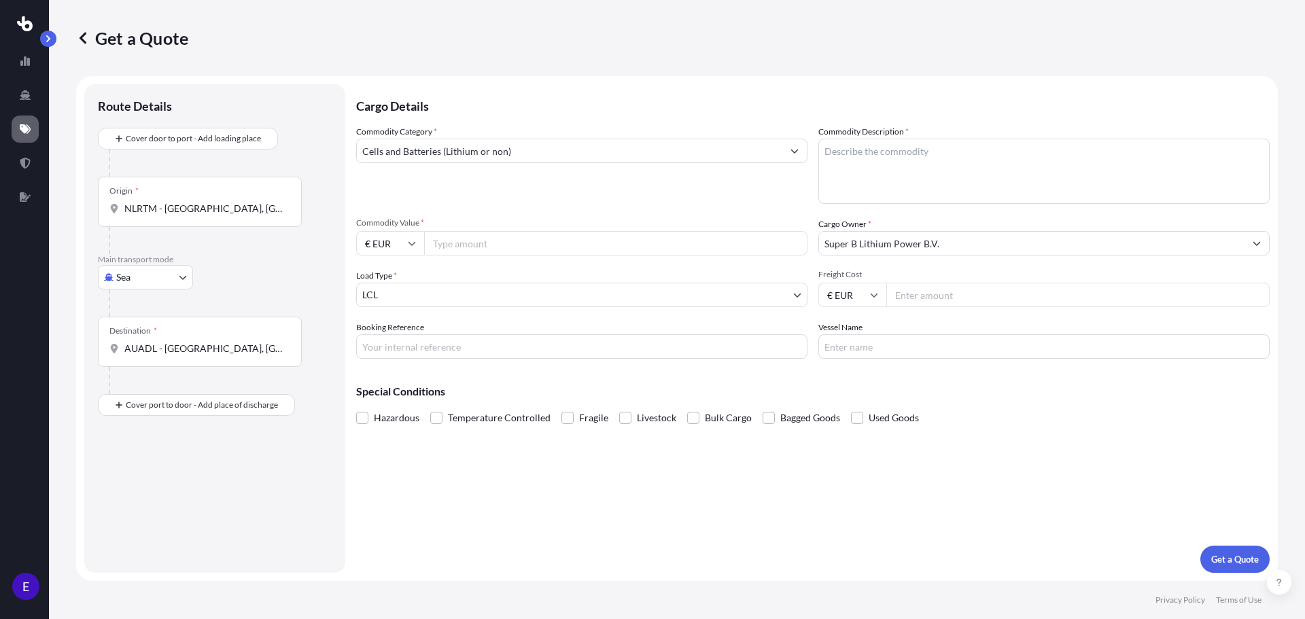
click at [467, 499] on div "Cargo Details Commodity Category * Cells and Batteries (Lithium or non) Commodi…" at bounding box center [812, 328] width 913 height 489
click at [982, 160] on textarea "Lithium Ion Batteries" at bounding box center [1043, 171] width 451 height 65
paste textarea "SF143401"
type textarea "SF143401"
click at [470, 339] on input "Booking Reference" at bounding box center [581, 346] width 451 height 24
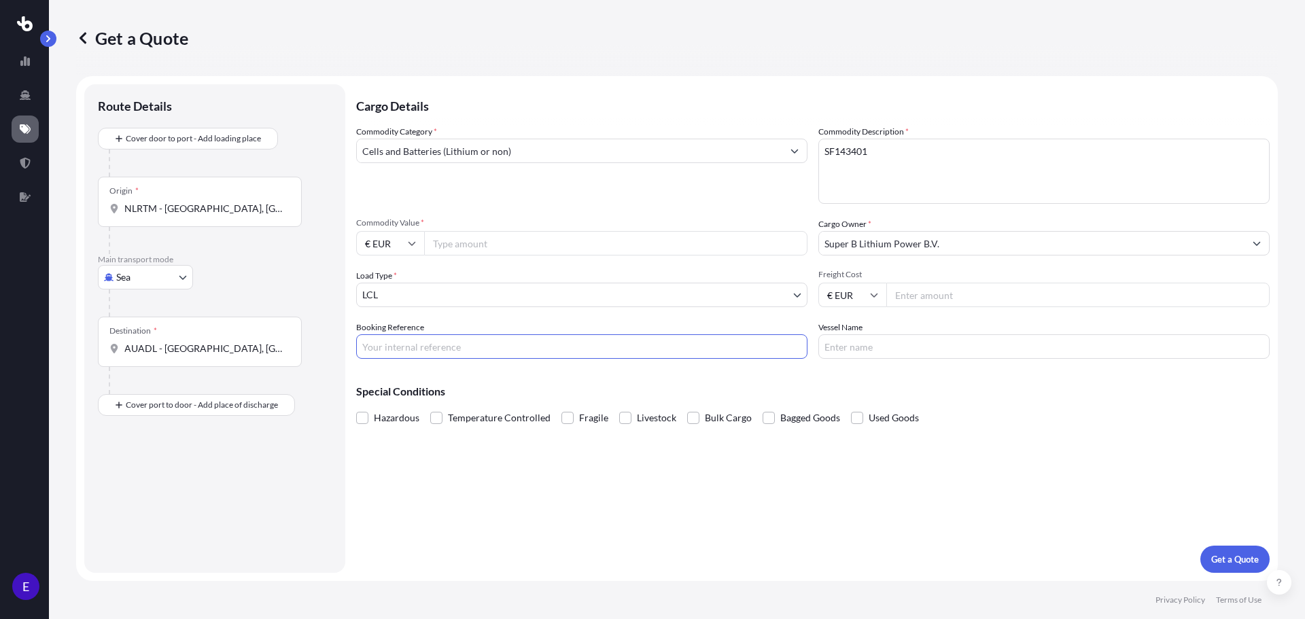
drag, startPoint x: 470, startPoint y: 339, endPoint x: 549, endPoint y: 335, distance: 78.9
click at [488, 342] on input "Booking Reference" at bounding box center [581, 346] width 451 height 24
paste input "SF143401"
type input "SF143401"
drag, startPoint x: 779, startPoint y: 149, endPoint x: 621, endPoint y: 139, distance: 158.7
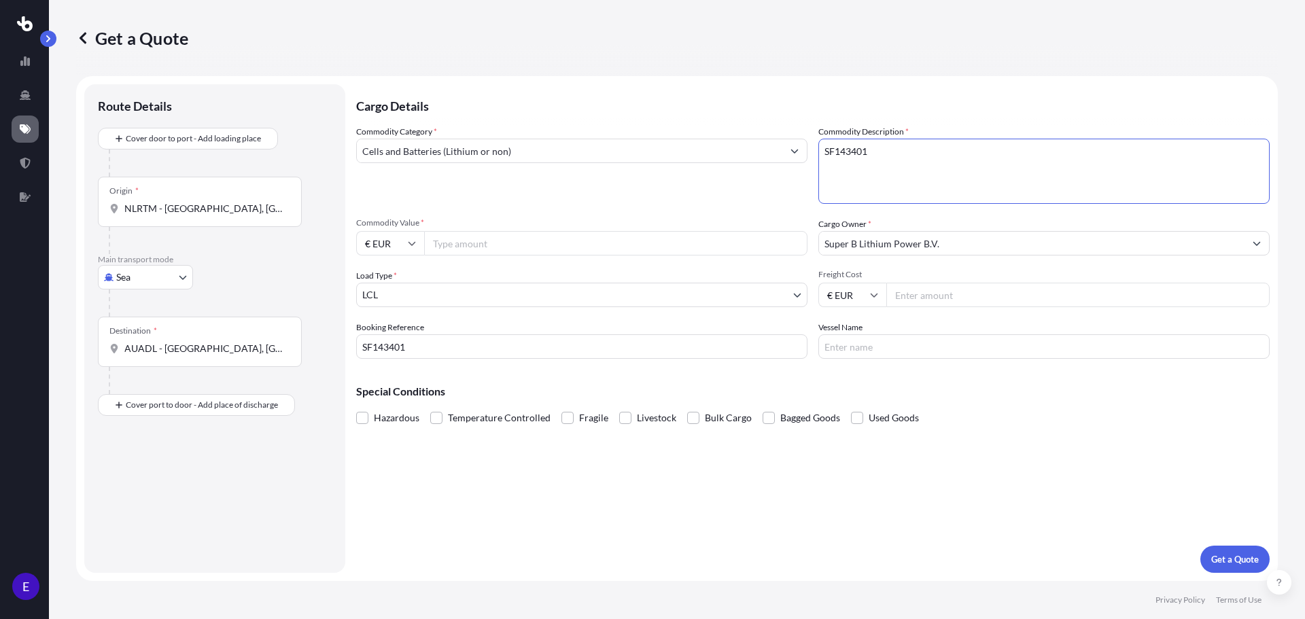
click at [652, 138] on div "Commodity Category * Cells and Batteries (Lithium or non) Commodity Description…" at bounding box center [812, 242] width 913 height 234
click at [1152, 161] on textarea "Lithium Ion Batteries" at bounding box center [1043, 171] width 451 height 65
paste textarea "Lithium Ion Batteries"
type textarea "Lithium Ion Batteries"
click at [907, 298] on input "Freight Cost" at bounding box center [1077, 295] width 383 height 24
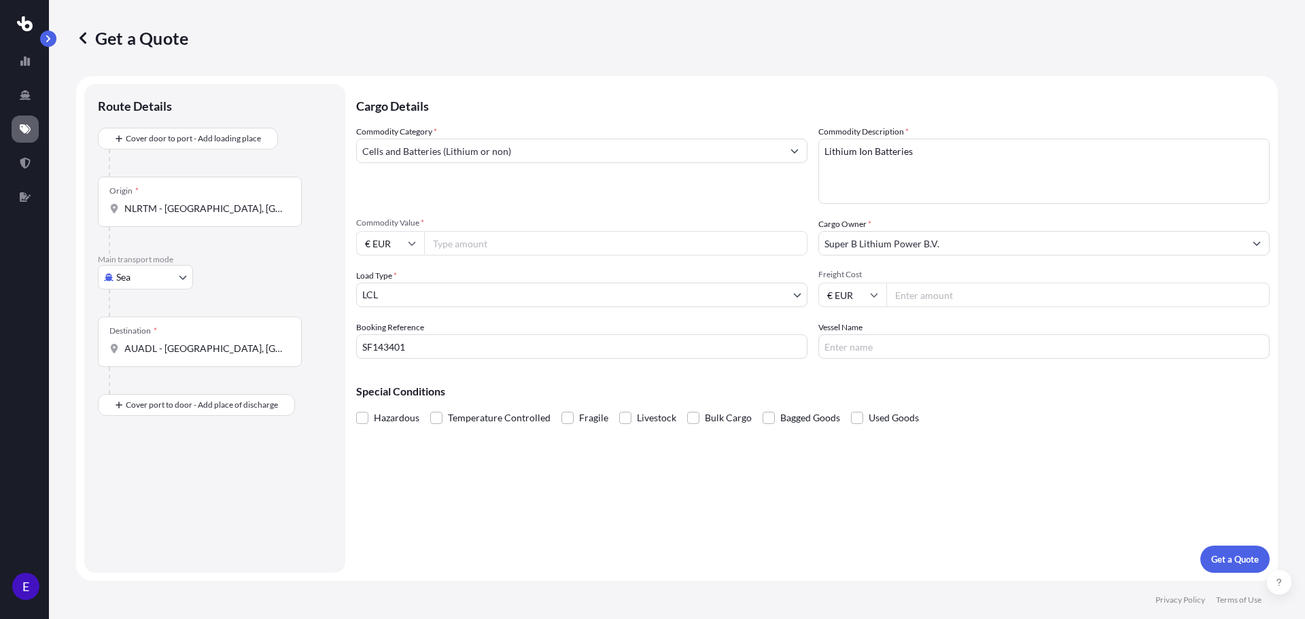
click at [983, 298] on input "Freight Cost" at bounding box center [1077, 295] width 383 height 24
paste input "306.95"
type input "306.95"
click at [918, 342] on input "Vessel Name" at bounding box center [1043, 346] width 451 height 24
click at [901, 347] on input "Vessel Name" at bounding box center [1043, 346] width 451 height 24
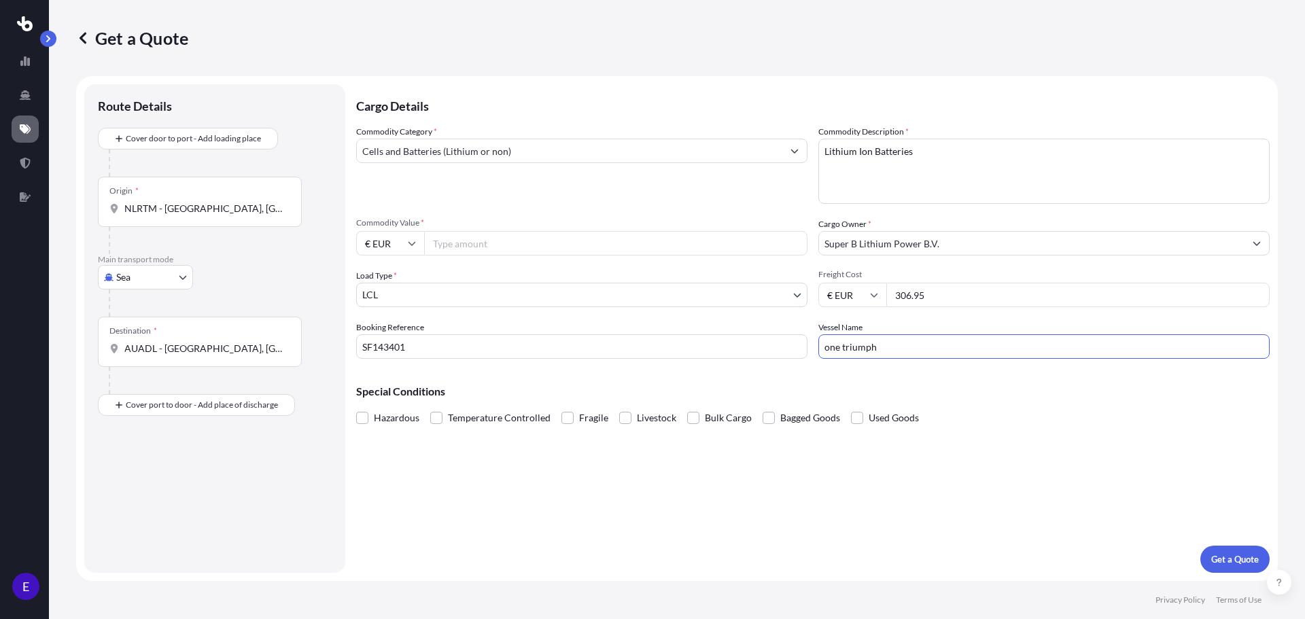
type input "one triumph"
click at [1031, 433] on div "Cargo Details Commodity Category * Cells and Batteries (Lithium or non) Commodi…" at bounding box center [812, 328] width 913 height 489
click at [476, 236] on input "Commodity Value *" at bounding box center [615, 243] width 383 height 24
click at [529, 228] on span "Commodity Value *" at bounding box center [581, 222] width 451 height 11
click at [529, 231] on input "Commodity Value *" at bounding box center [615, 243] width 383 height 24
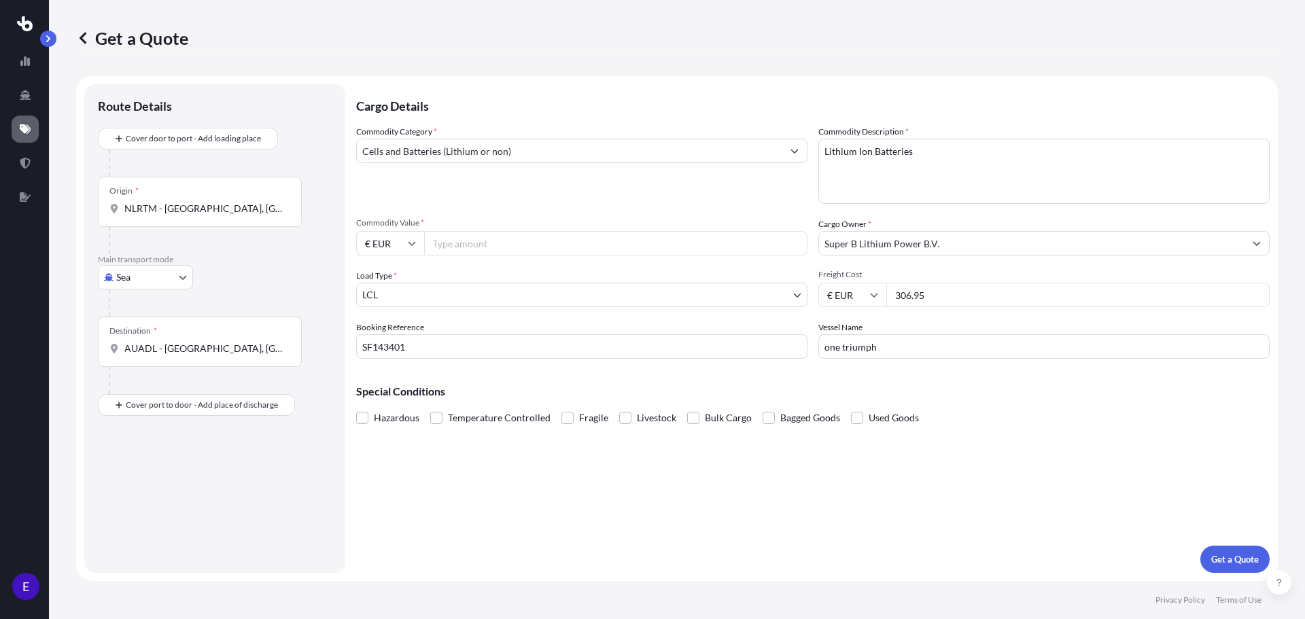
paste input "67.670"
click at [531, 244] on input "67.670" at bounding box center [615, 243] width 383 height 24
click at [524, 270] on div "Load Type * LCL" at bounding box center [581, 288] width 451 height 38
click at [448, 247] on input "67.670" at bounding box center [615, 243] width 383 height 24
type input "67670"
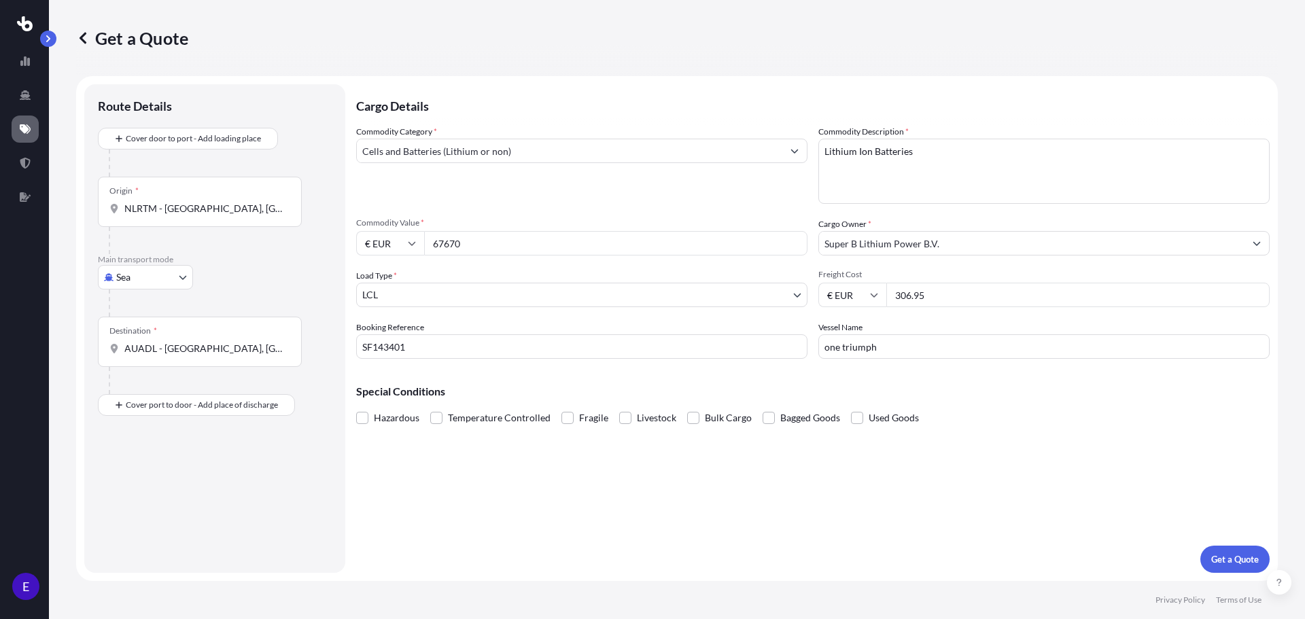
click at [463, 274] on div "Load Type * LCL" at bounding box center [581, 288] width 451 height 38
click at [944, 457] on div "Cargo Details Commodity Category * Cells and Batteries (Lithium or non) Commodi…" at bounding box center [812, 328] width 913 height 489
click at [1217, 560] on p "Get a Quote" at bounding box center [1235, 559] width 48 height 14
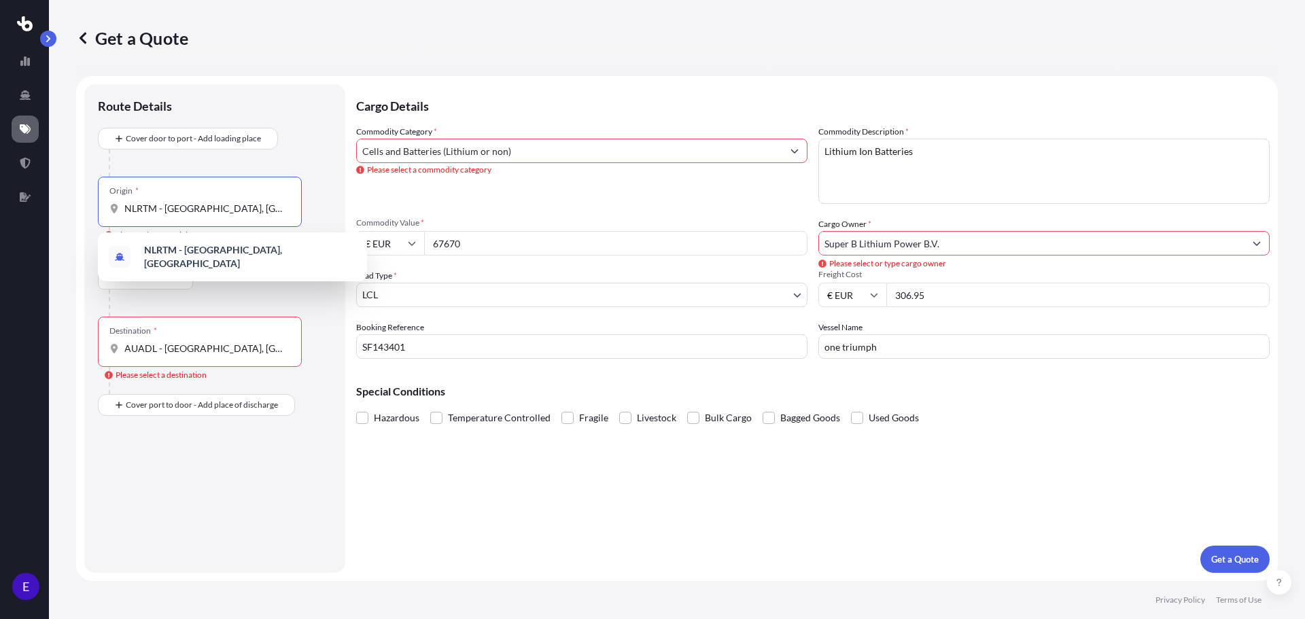
click at [284, 205] on input "NLRTM - [GEOGRAPHIC_DATA], [GEOGRAPHIC_DATA]" at bounding box center [204, 209] width 160 height 14
click at [251, 249] on b "NLRTM - [GEOGRAPHIC_DATA], [GEOGRAPHIC_DATA]" at bounding box center [213, 256] width 138 height 25
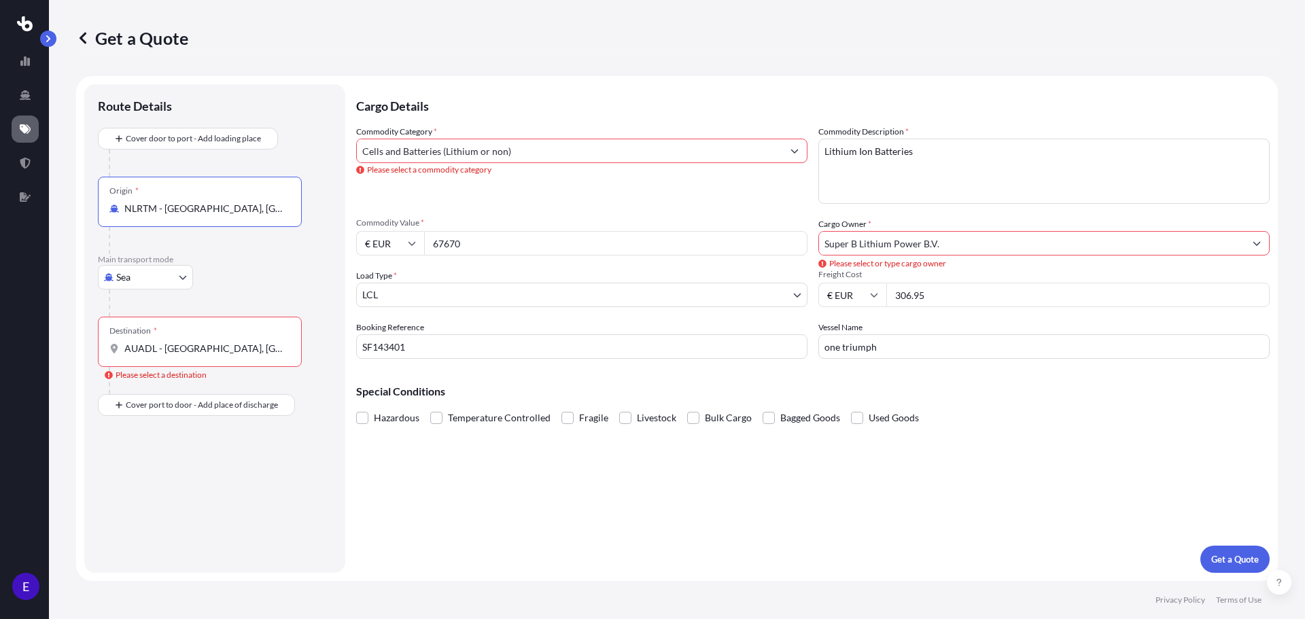
click at [255, 338] on div "Destination * AUADL - [GEOGRAPHIC_DATA], [GEOGRAPHIC_DATA]" at bounding box center [200, 342] width 204 height 50
click at [255, 342] on input "AUADL - [GEOGRAPHIC_DATA], [GEOGRAPHIC_DATA]" at bounding box center [204, 349] width 160 height 14
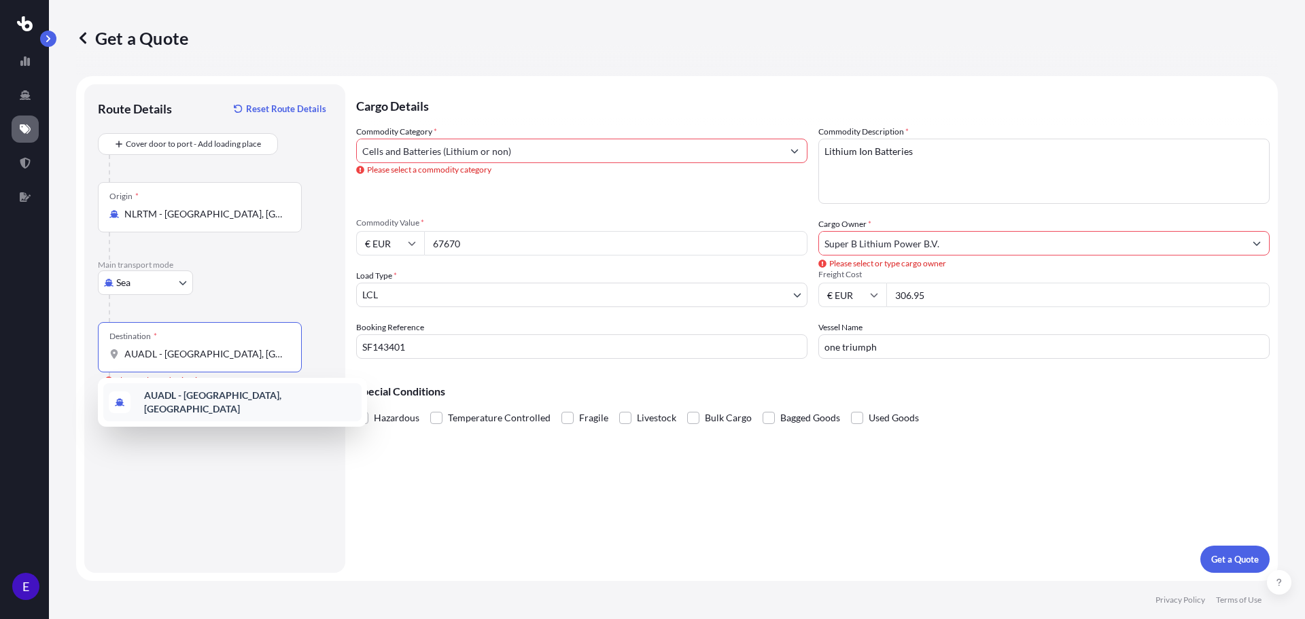
click at [264, 398] on b "AUADL - [GEOGRAPHIC_DATA], [GEOGRAPHIC_DATA]" at bounding box center [212, 401] width 137 height 25
click at [523, 149] on input "Cells and Batteries (Lithium or non)" at bounding box center [569, 151] width 425 height 24
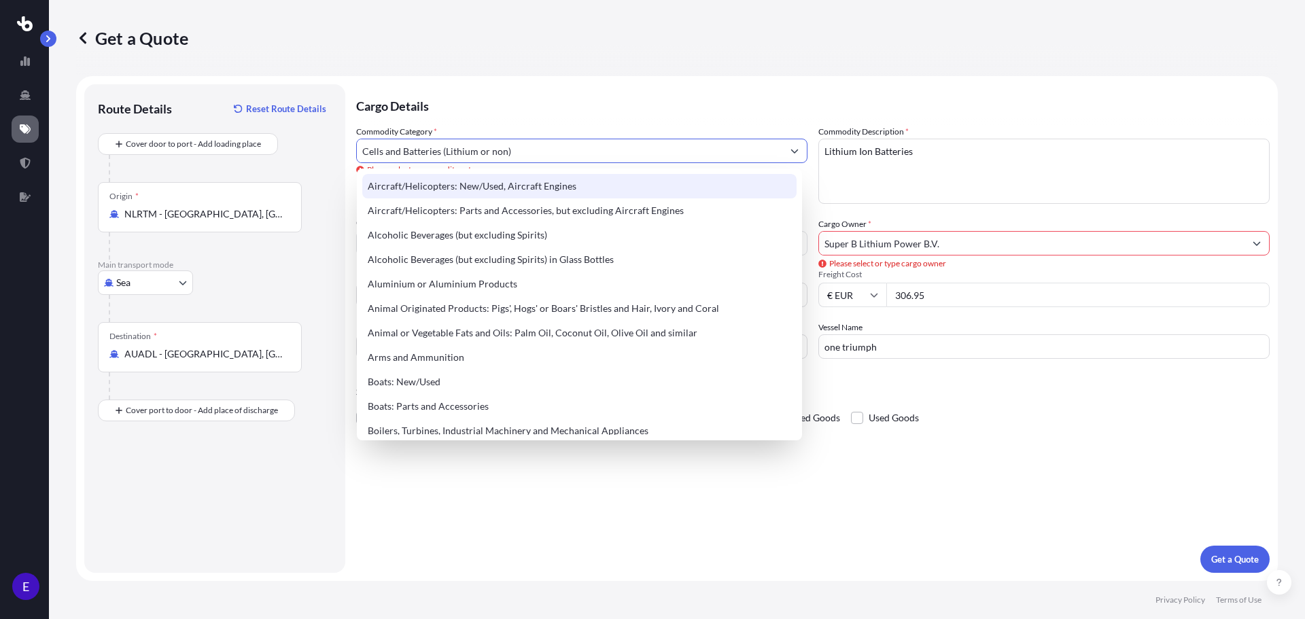
click at [516, 149] on input "Cells and Batteries (Lithium or non)" at bounding box center [569, 151] width 425 height 24
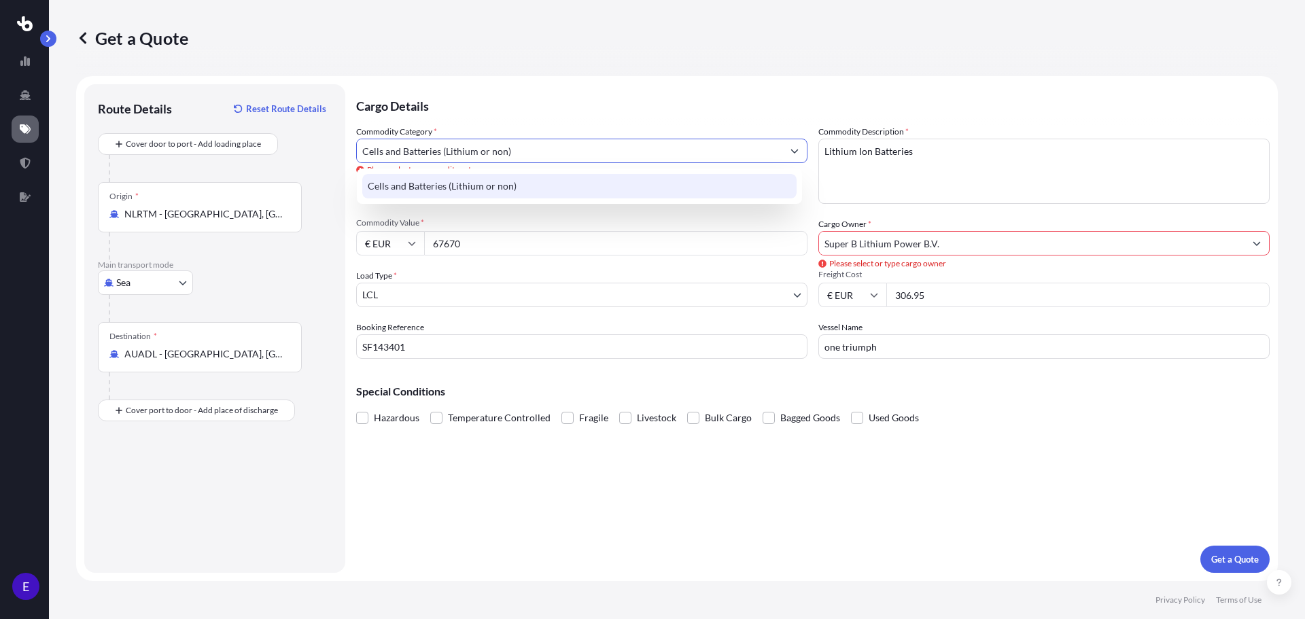
click at [503, 181] on div "Cells and Batteries (Lithium or non)" at bounding box center [579, 186] width 434 height 24
type input "Cells and Batteries (Lithium or non)"
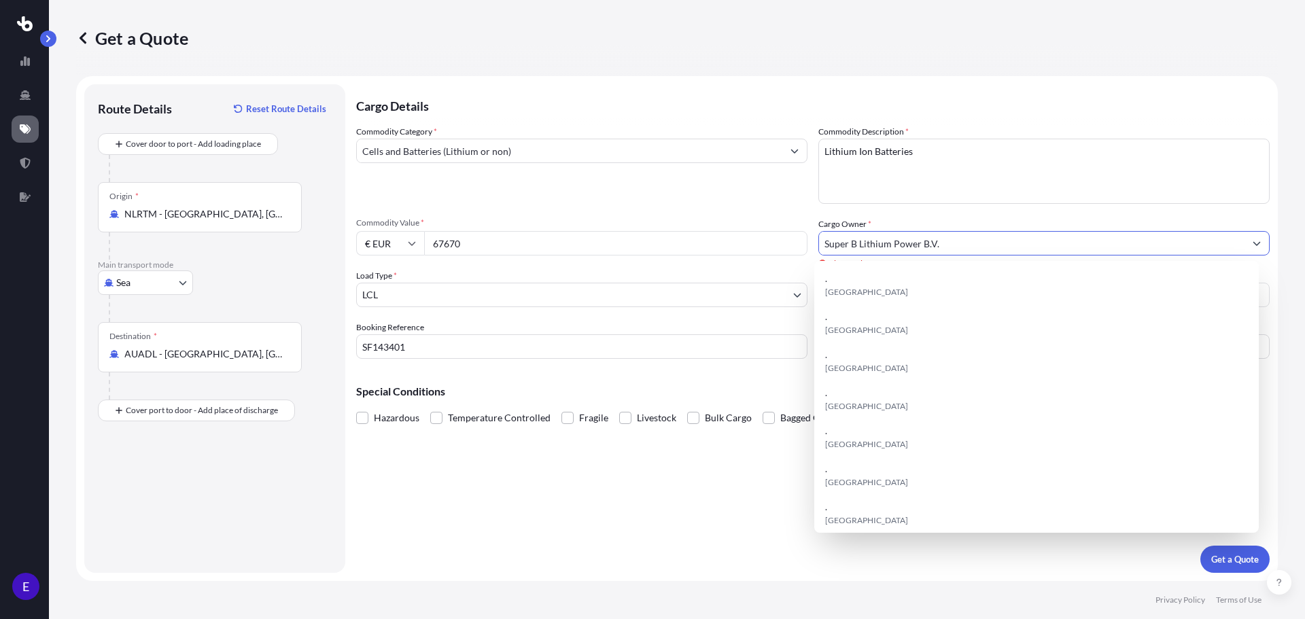
click at [922, 244] on input "Super B Lithium Power B.V." at bounding box center [1031, 243] width 425 height 24
click at [940, 246] on input "Super B Lithium Power B.V." at bounding box center [1031, 243] width 425 height 24
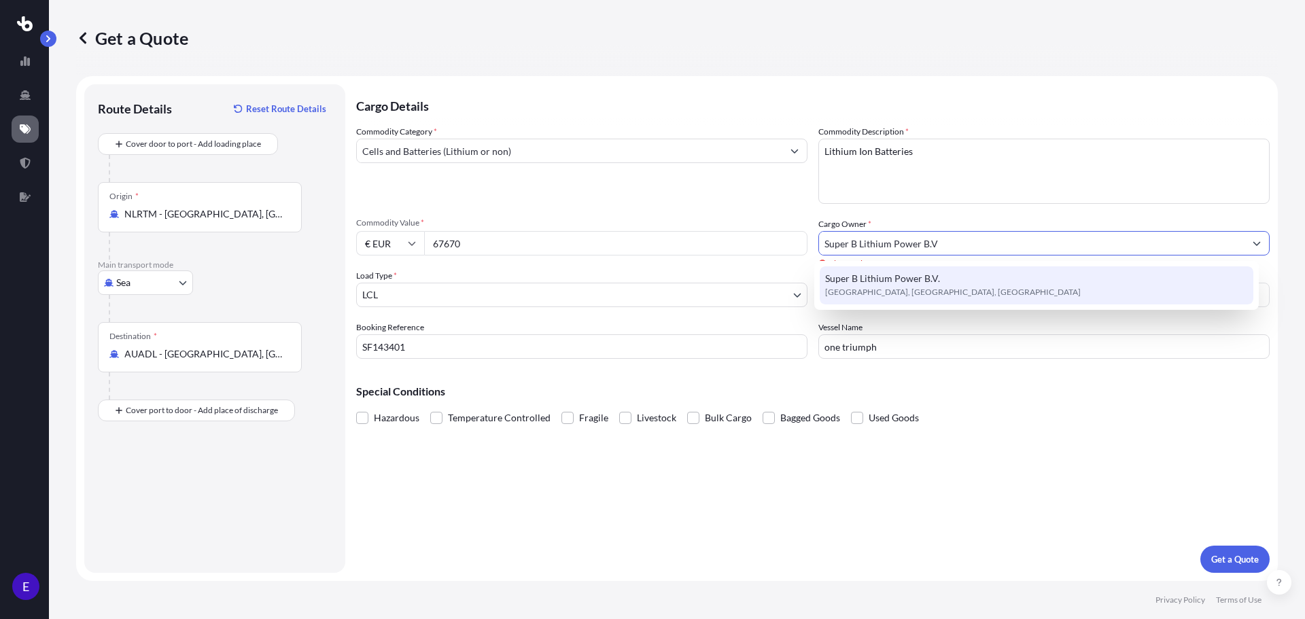
click at [939, 281] on div "Super B Lithium Power B.V. [GEOGRAPHIC_DATA], [GEOGRAPHIC_DATA], [GEOGRAPHIC_DA…" at bounding box center [1036, 285] width 434 height 38
type input "Super B Lithium Power B.V."
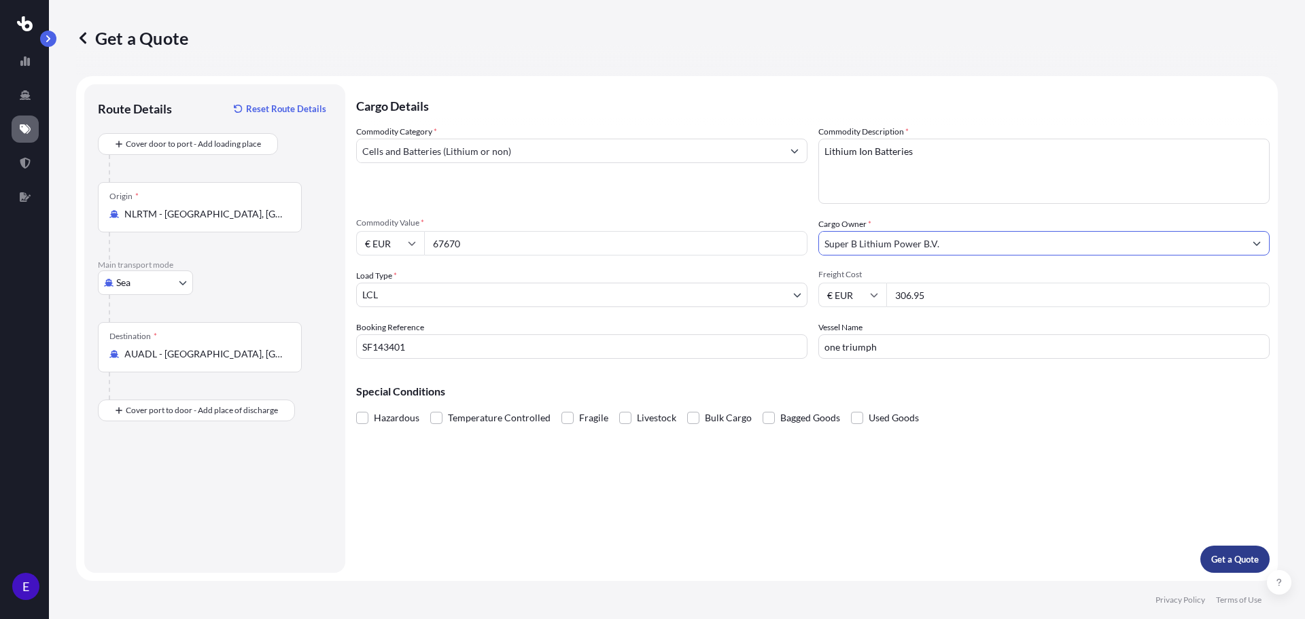
click at [1246, 558] on p "Get a Quote" at bounding box center [1235, 559] width 48 height 14
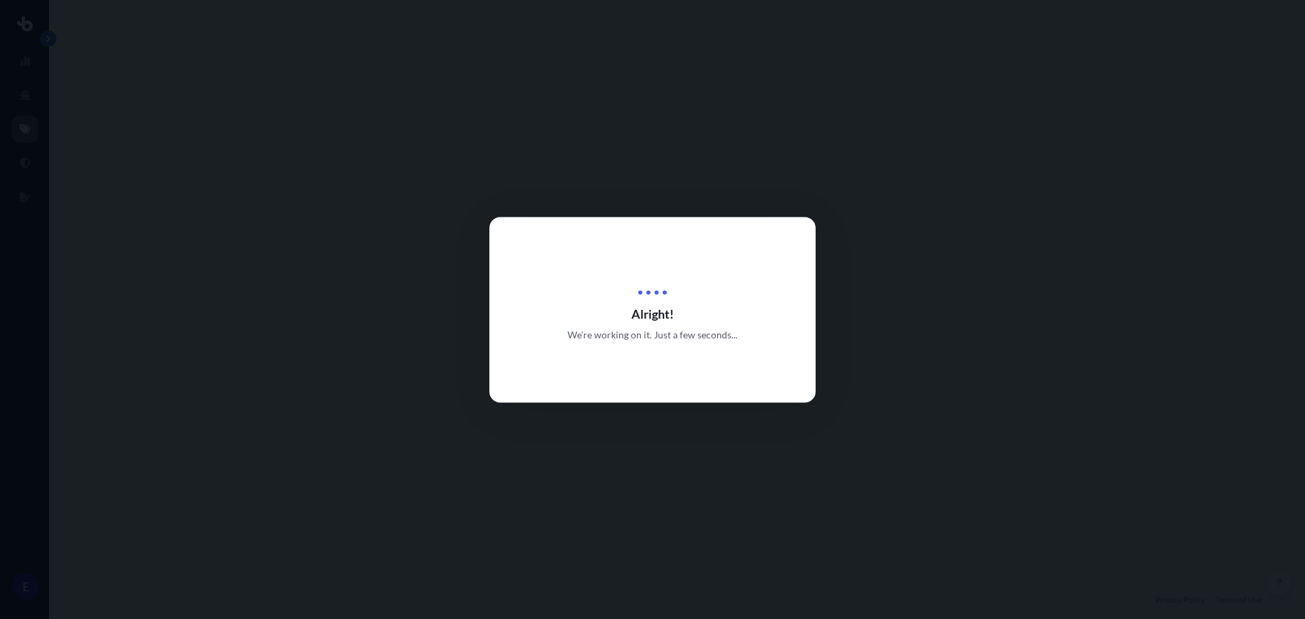
select select "Sea"
select select "1"
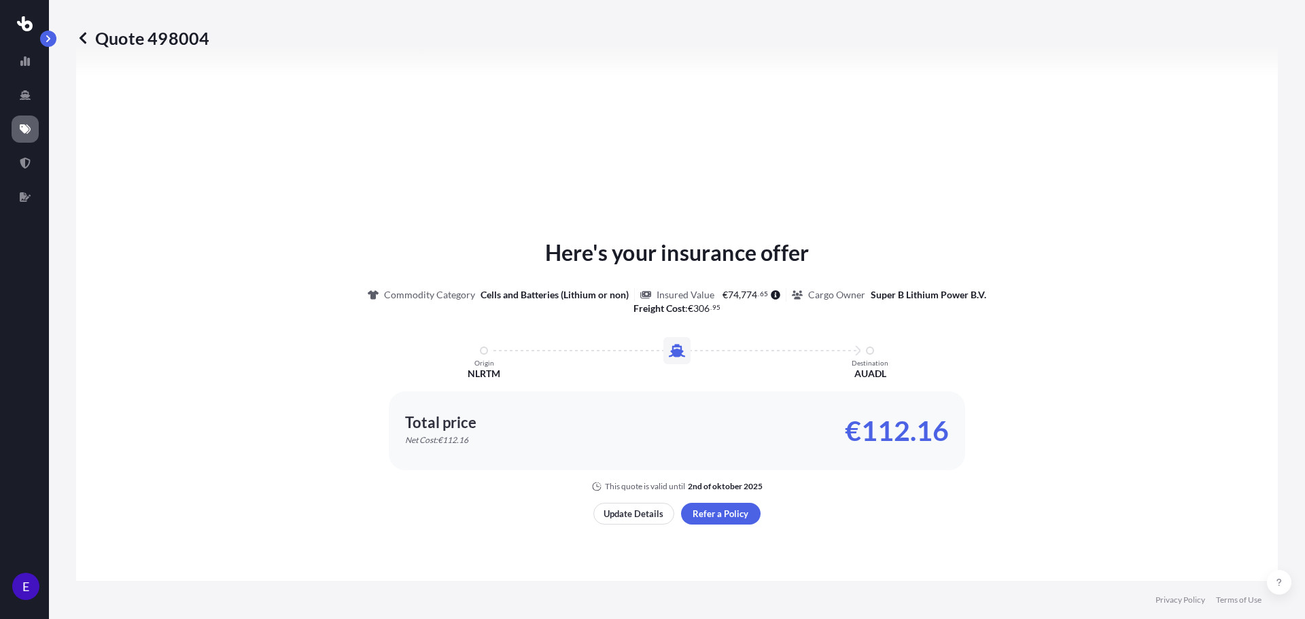
scroll to position [477, 0]
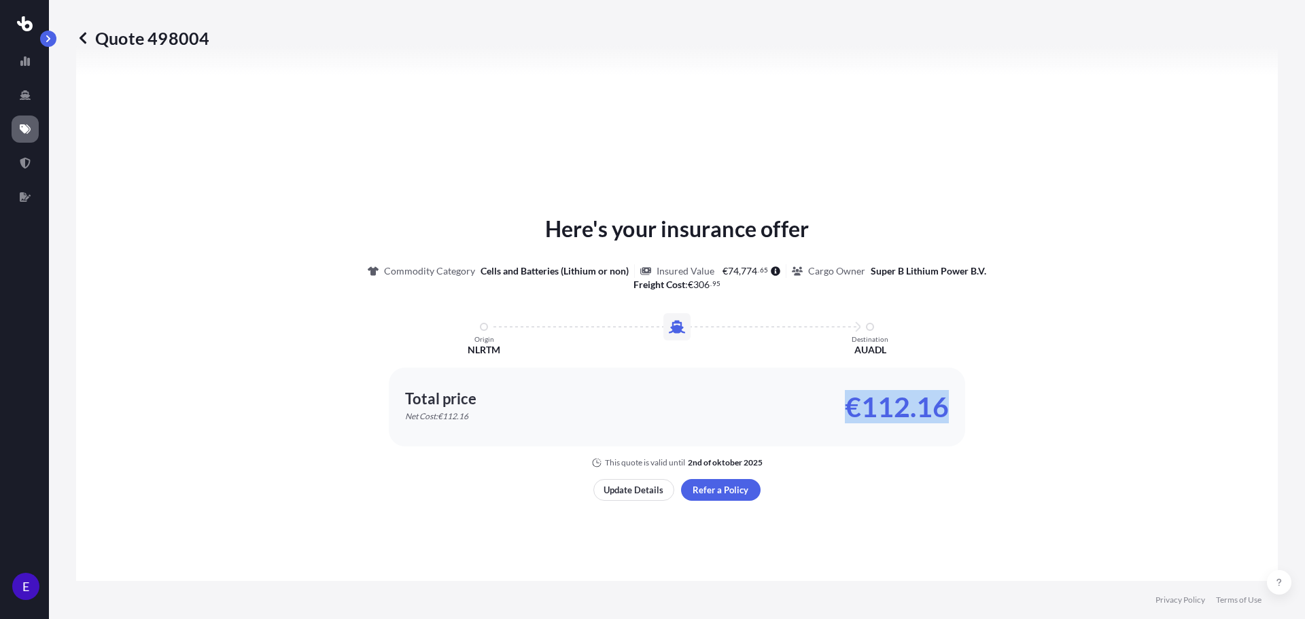
drag, startPoint x: 840, startPoint y: 404, endPoint x: 959, endPoint y: 422, distance: 120.9
click at [959, 422] on div "Total price Net Cost: €112.16 €112.16" at bounding box center [677, 407] width 576 height 79
copy p "€112.16"
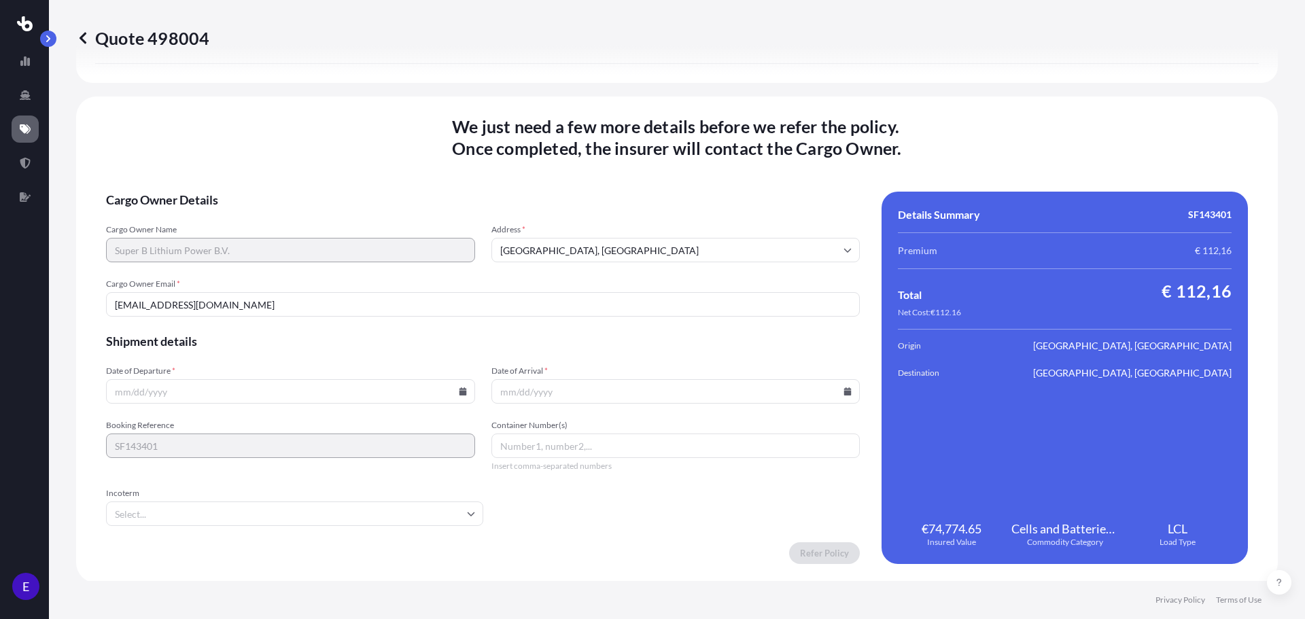
scroll to position [1668, 0]
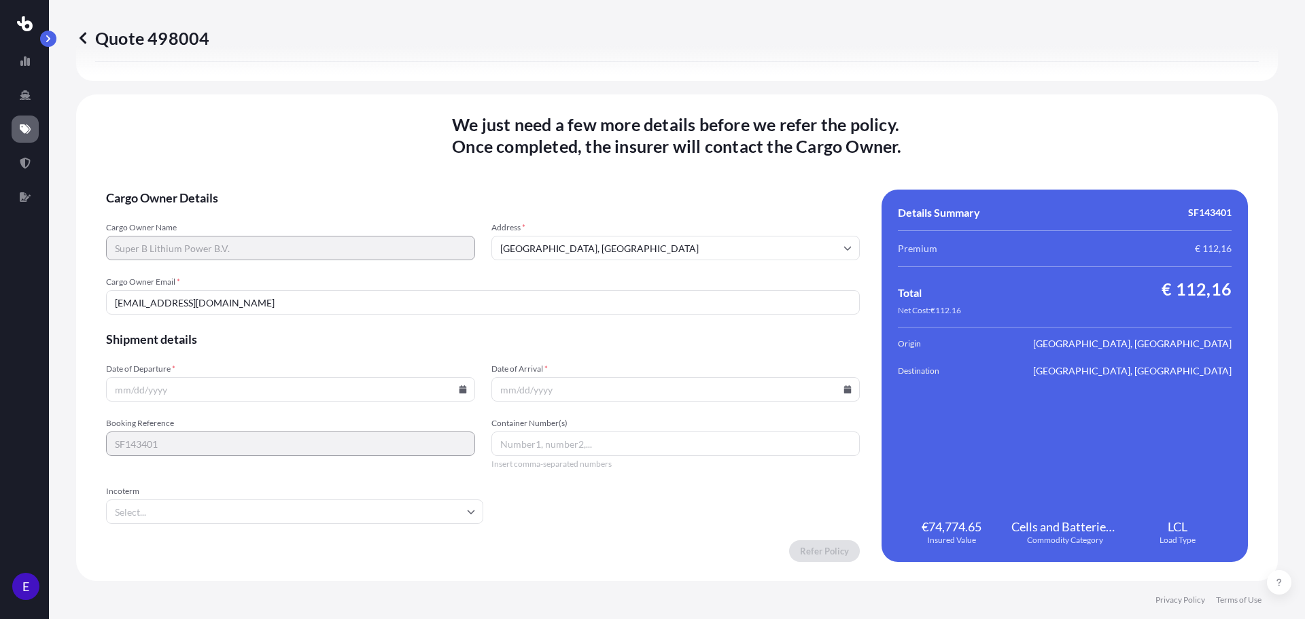
click at [302, 387] on input "Date of Departure *" at bounding box center [290, 389] width 369 height 24
click at [459, 393] on icon at bounding box center [462, 389] width 7 height 8
click at [200, 247] on button "8" at bounding box center [194, 243] width 22 height 22
type input "[DATE]"
click at [844, 390] on icon at bounding box center [847, 389] width 7 height 8
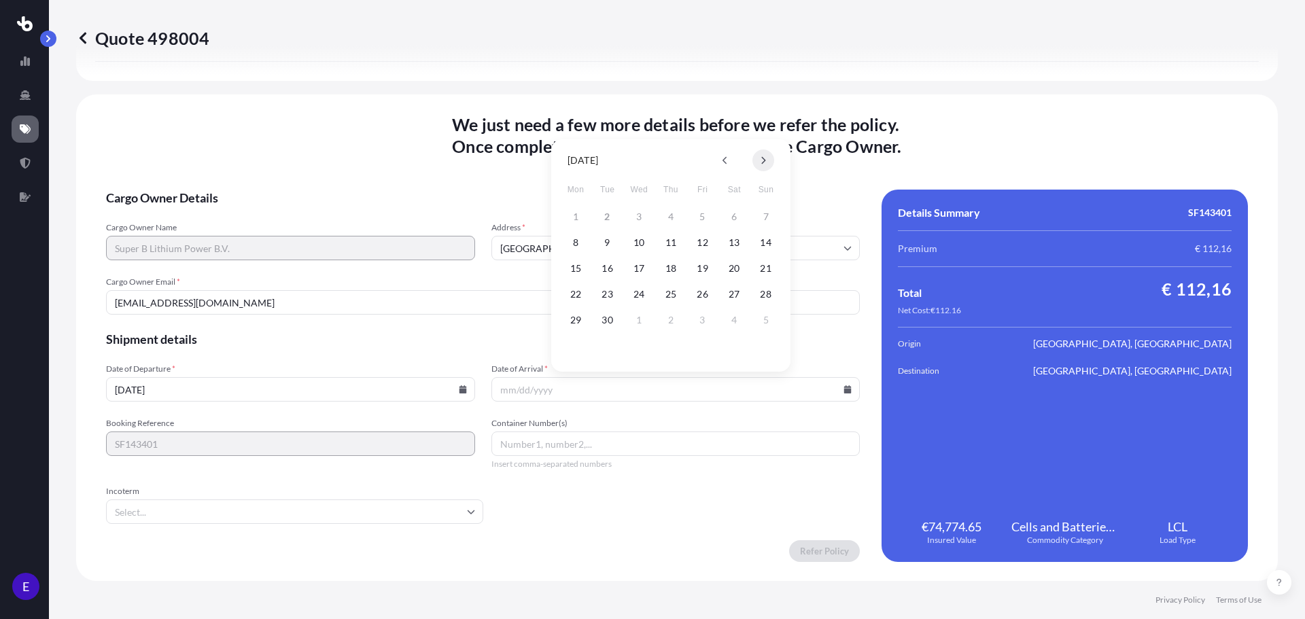
click at [764, 156] on icon at bounding box center [762, 160] width 5 height 8
click at [580, 298] on button "17" at bounding box center [576, 294] width 22 height 22
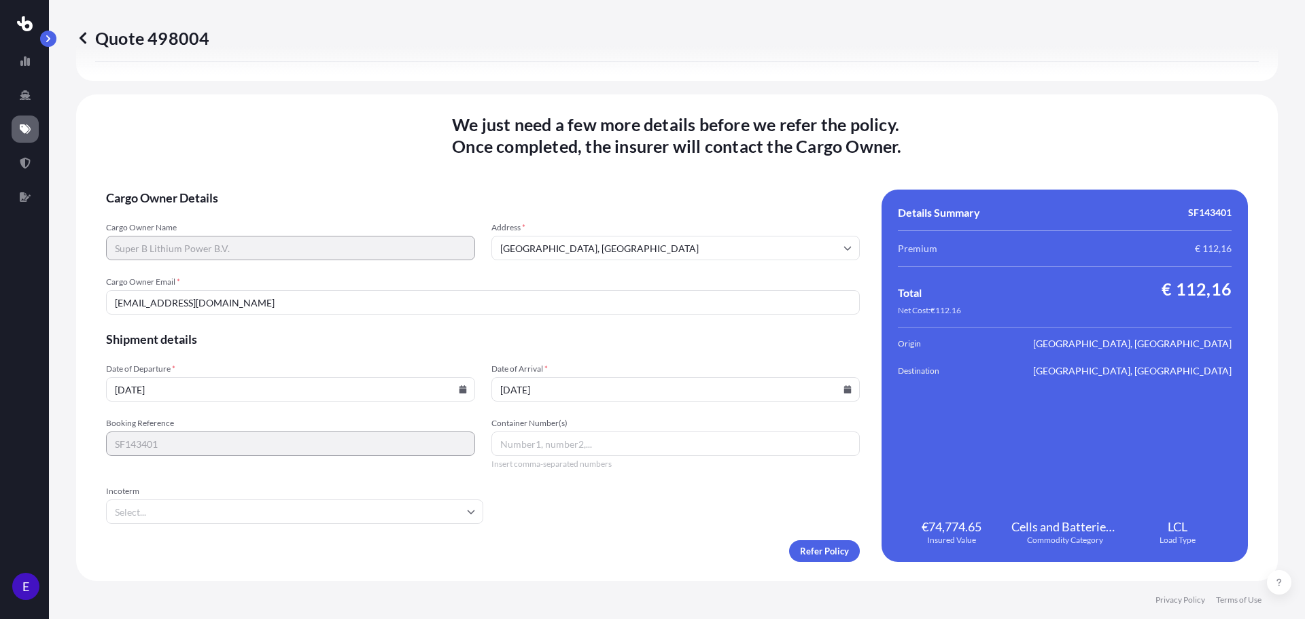
type input "[DATE]"
click at [671, 527] on form "Cargo Owner Details Cargo Owner Name Super B Lithium Power B.V. Address * [GEOG…" at bounding box center [483, 376] width 754 height 372
click at [461, 507] on input "Incoterm" at bounding box center [294, 511] width 377 height 24
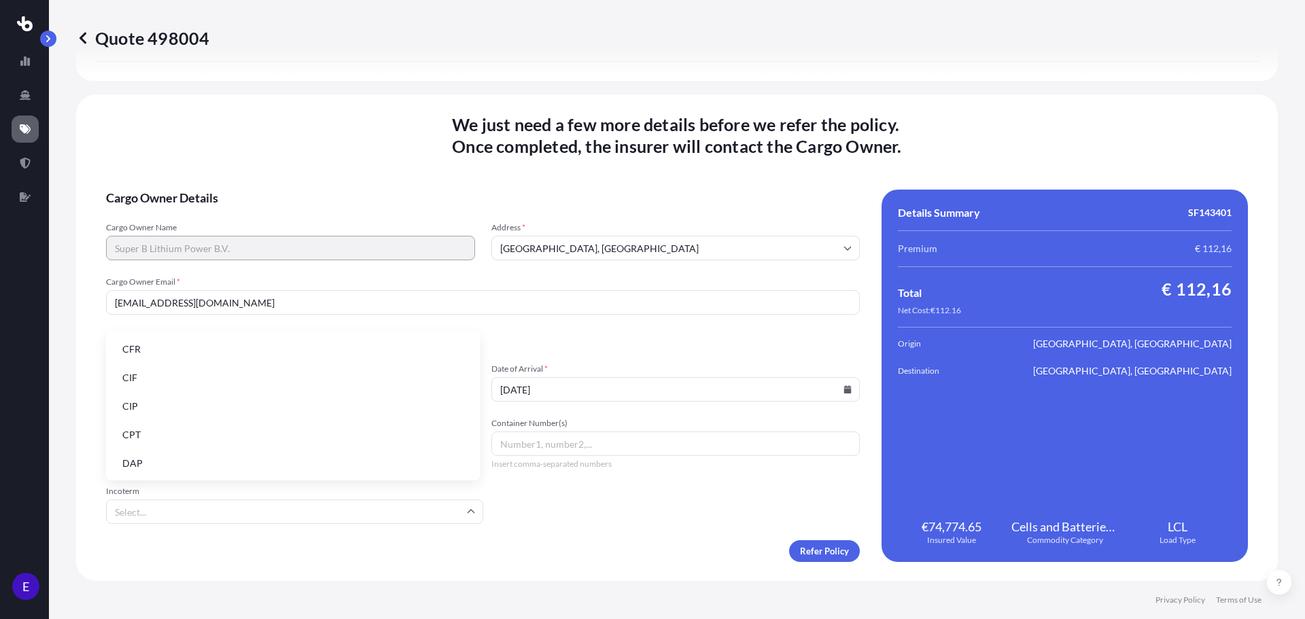
click at [442, 457] on li "DAP" at bounding box center [292, 463] width 363 height 26
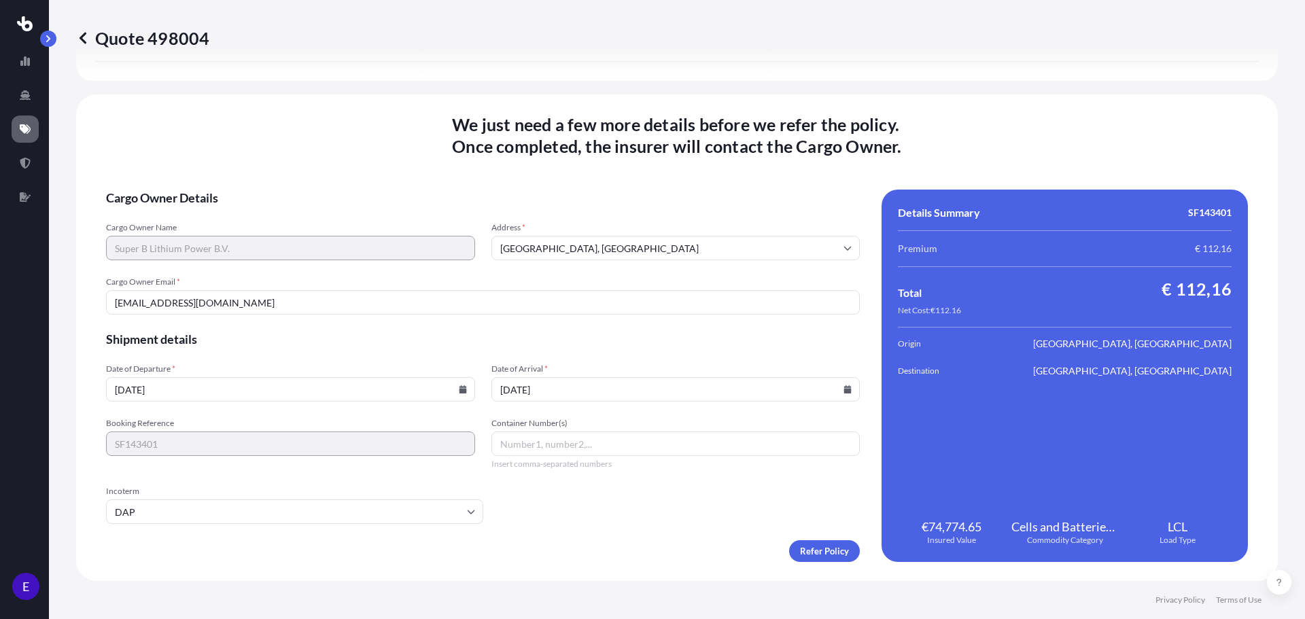
click at [663, 508] on form "Cargo Owner Details Cargo Owner Name Super B Lithium Power B.V. Address * [GEOG…" at bounding box center [483, 376] width 754 height 372
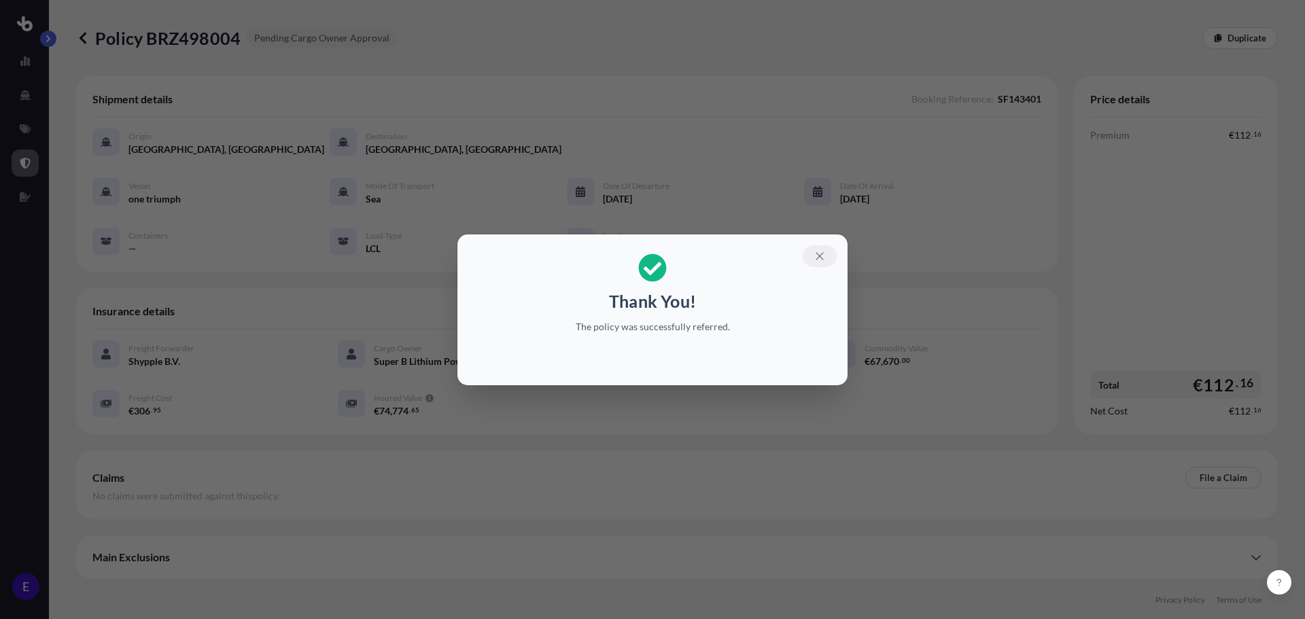
click at [824, 255] on icon "button" at bounding box center [819, 256] width 12 height 12
